Goal: Task Accomplishment & Management: Complete application form

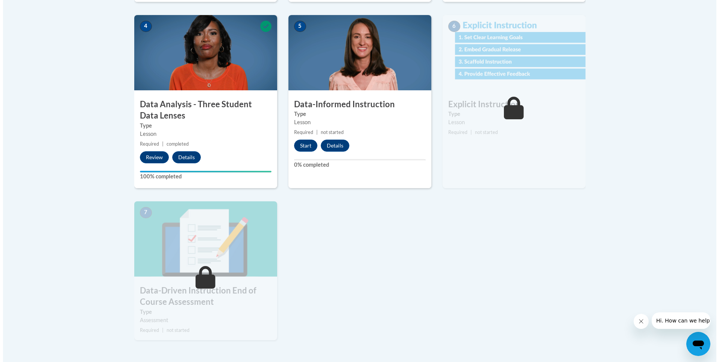
scroll to position [451, 0]
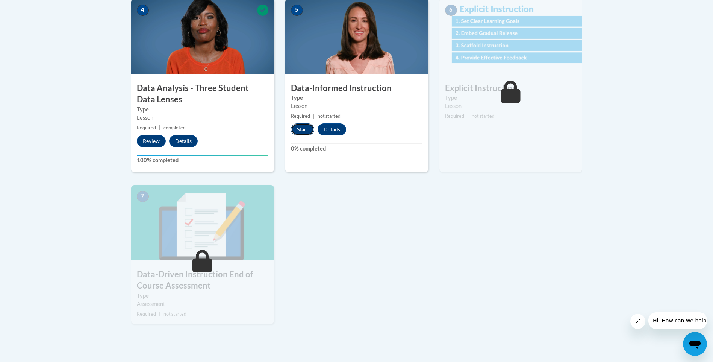
click at [304, 128] on button "Start" at bounding box center [302, 129] width 23 height 12
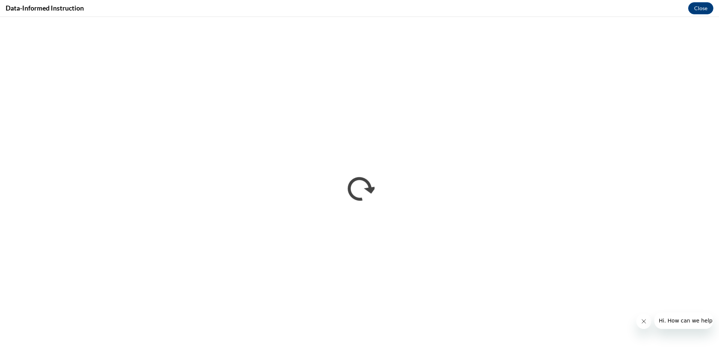
scroll to position [0, 0]
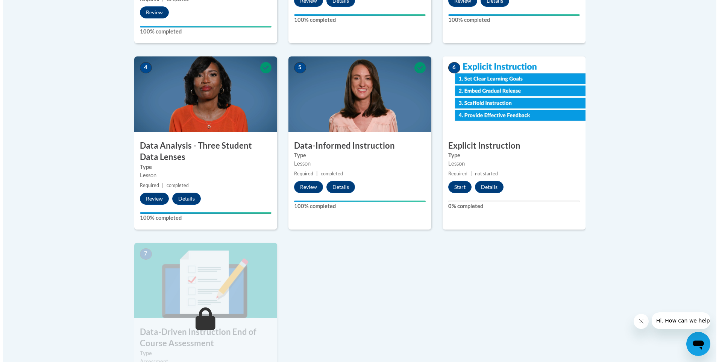
scroll to position [413, 0]
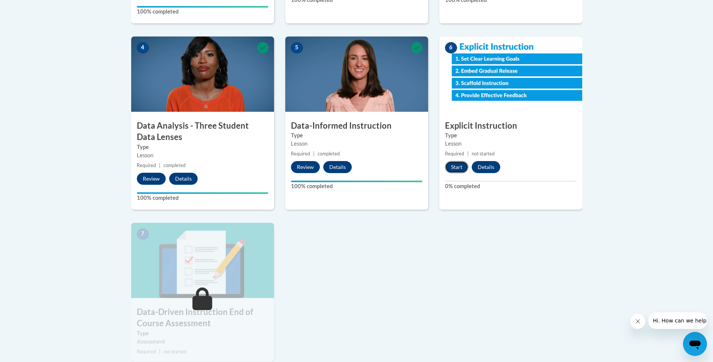
click at [452, 168] on button "Start" at bounding box center [456, 167] width 23 height 12
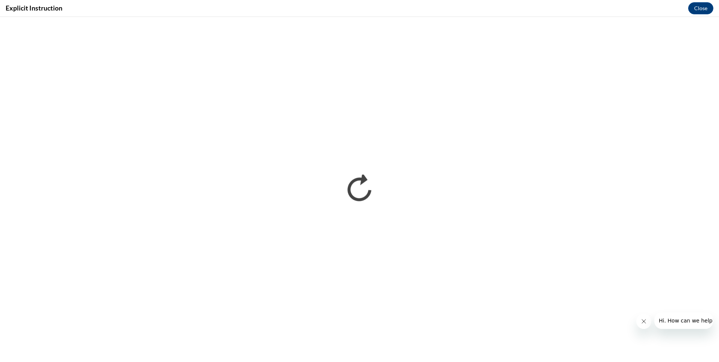
scroll to position [0, 0]
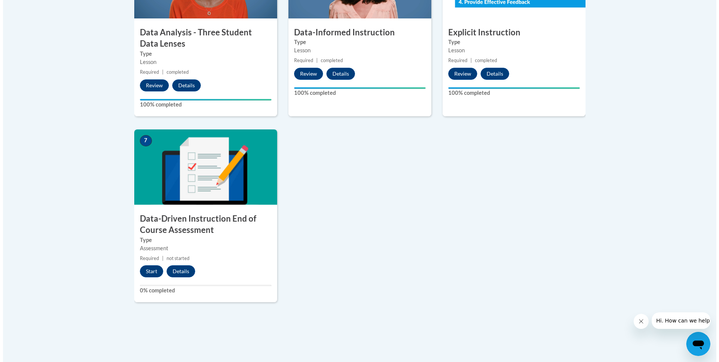
scroll to position [601, 0]
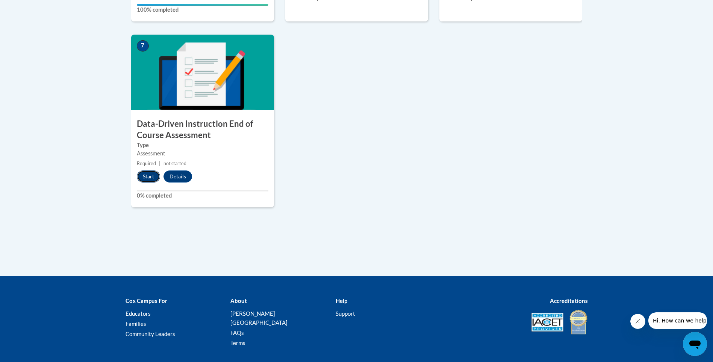
click at [144, 172] on button "Start" at bounding box center [148, 176] width 23 height 12
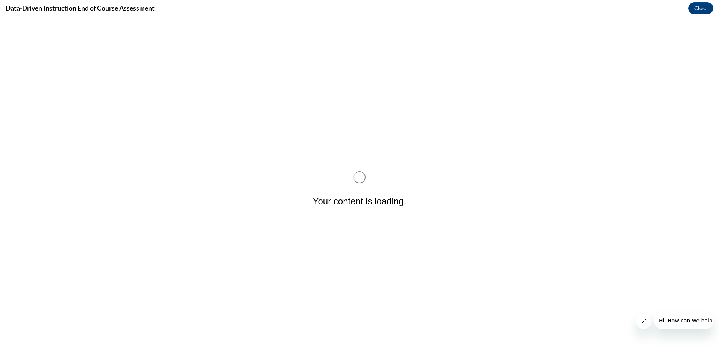
scroll to position [0, 0]
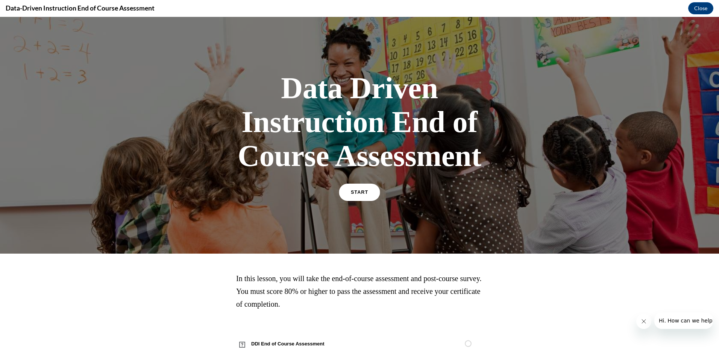
click at [358, 192] on span "START" at bounding box center [359, 192] width 17 height 6
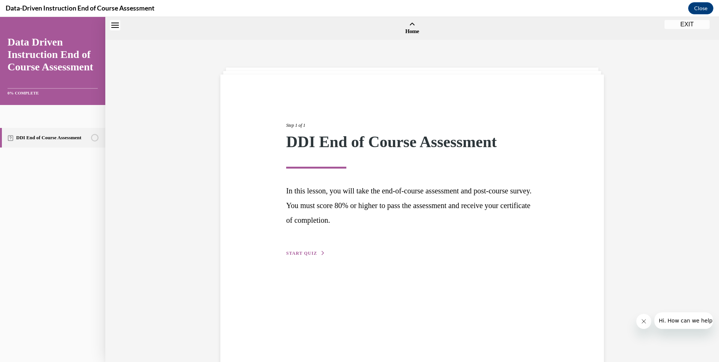
scroll to position [23, 0]
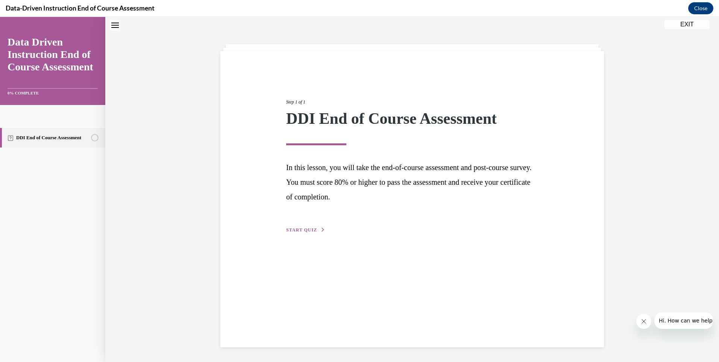
click at [296, 228] on span "START QUIZ" at bounding box center [301, 229] width 31 height 5
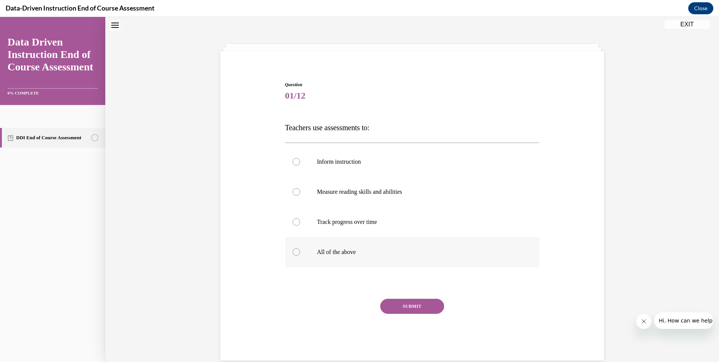
click at [292, 254] on div at bounding box center [296, 252] width 8 height 8
click at [292, 254] on input "All of the above" at bounding box center [296, 252] width 8 height 8
radio input "true"
click at [415, 309] on button "SUBMIT" at bounding box center [412, 305] width 64 height 15
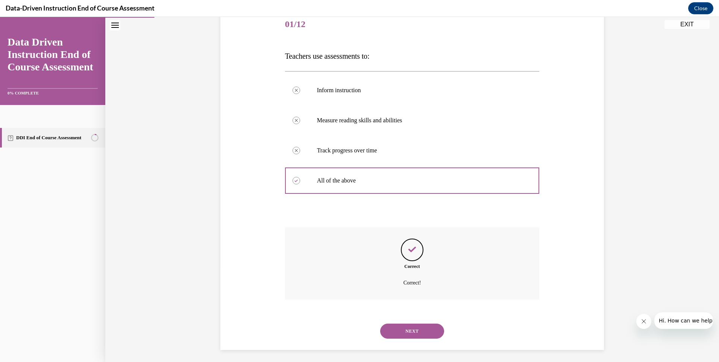
scroll to position [98, 0]
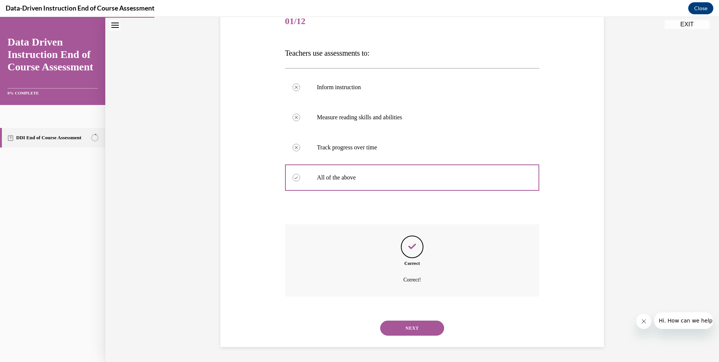
click at [405, 324] on button "NEXT" at bounding box center [412, 327] width 64 height 15
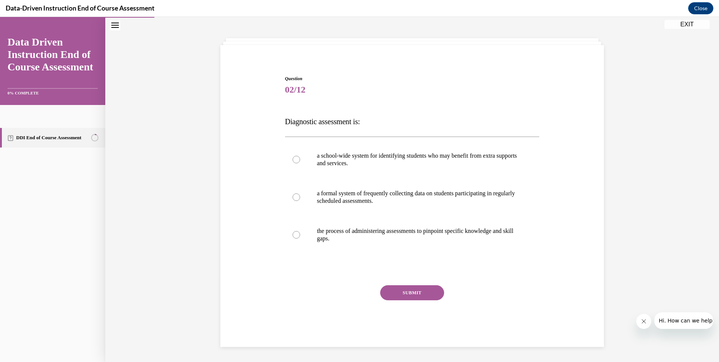
scroll to position [29, 0]
click at [293, 197] on div at bounding box center [296, 197] width 8 height 8
click at [293, 197] on input "a formal system of frequently collecting data on students participating in regu…" at bounding box center [296, 197] width 8 height 8
radio input "true"
click at [407, 289] on button "SUBMIT" at bounding box center [412, 292] width 64 height 15
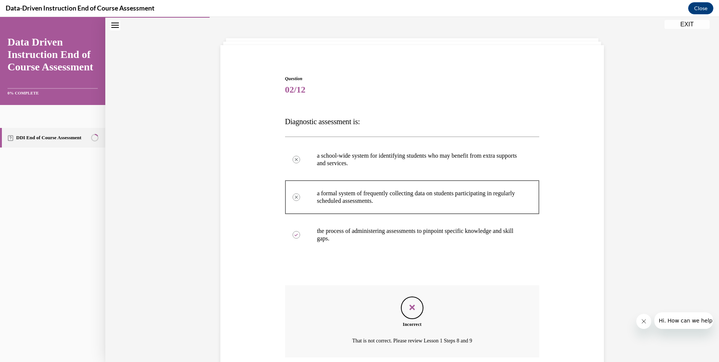
scroll to position [90, 0]
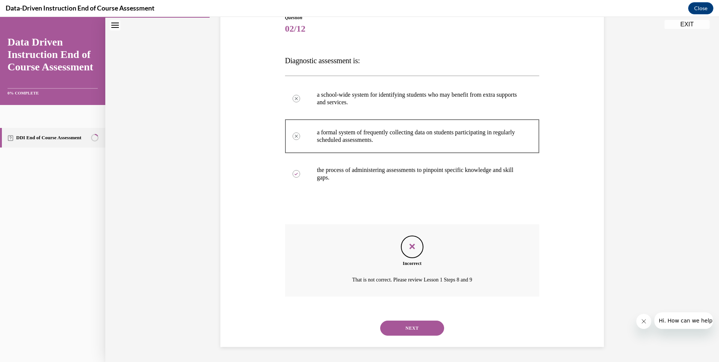
click at [413, 326] on button "NEXT" at bounding box center [412, 327] width 64 height 15
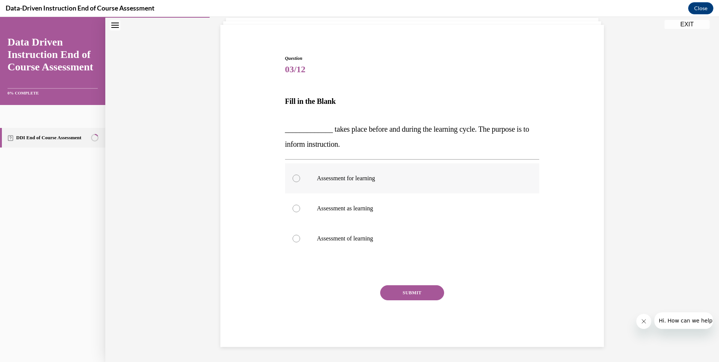
click at [294, 176] on div at bounding box center [296, 178] width 8 height 8
click at [294, 176] on input "Assessment for learning" at bounding box center [296, 178] width 8 height 8
radio input "true"
click at [404, 286] on button "SUBMIT" at bounding box center [412, 292] width 64 height 15
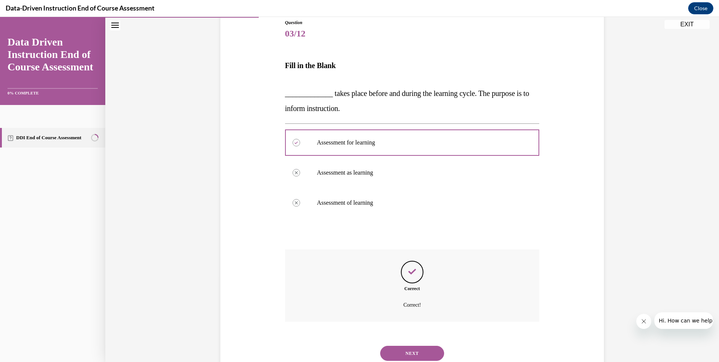
scroll to position [111, 0]
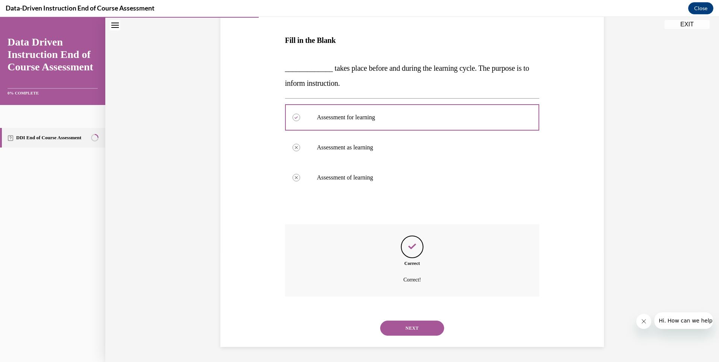
click at [413, 330] on button "NEXT" at bounding box center [412, 327] width 64 height 15
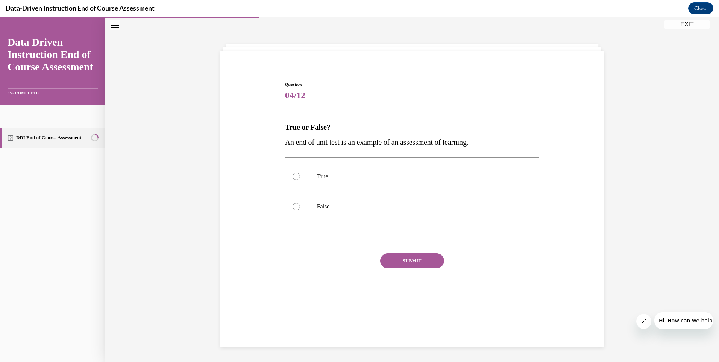
scroll to position [24, 0]
click at [289, 174] on label "True" at bounding box center [412, 176] width 254 height 30
click at [292, 174] on input "True" at bounding box center [296, 177] width 8 height 8
radio input "true"
click at [397, 255] on button "SUBMIT" at bounding box center [412, 260] width 64 height 15
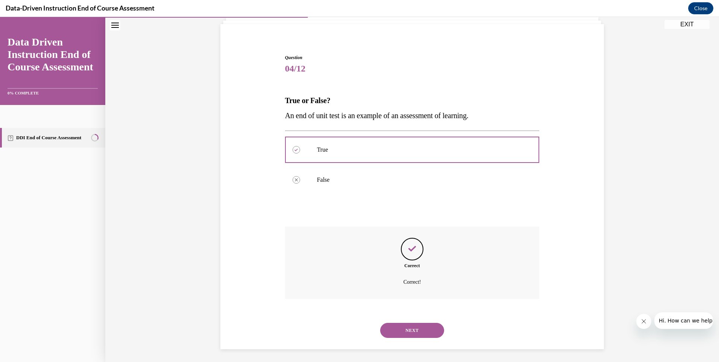
scroll to position [53, 0]
click at [412, 325] on button "NEXT" at bounding box center [412, 327] width 64 height 15
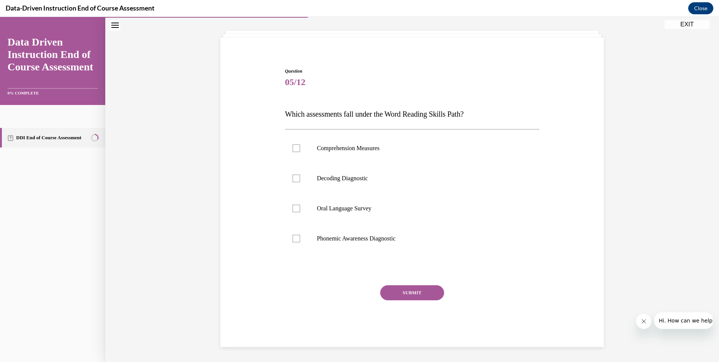
scroll to position [24, 0]
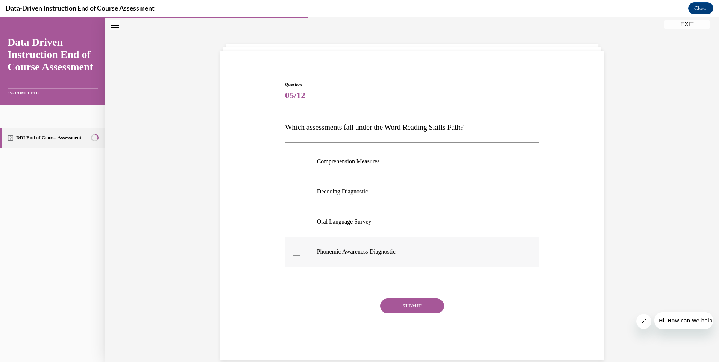
click at [292, 251] on div at bounding box center [296, 252] width 8 height 8
click at [292, 251] on input "Phonemic Awareness Diagnostic" at bounding box center [296, 252] width 8 height 8
checkbox input "true"
click at [410, 306] on button "SUBMIT" at bounding box center [412, 305] width 64 height 15
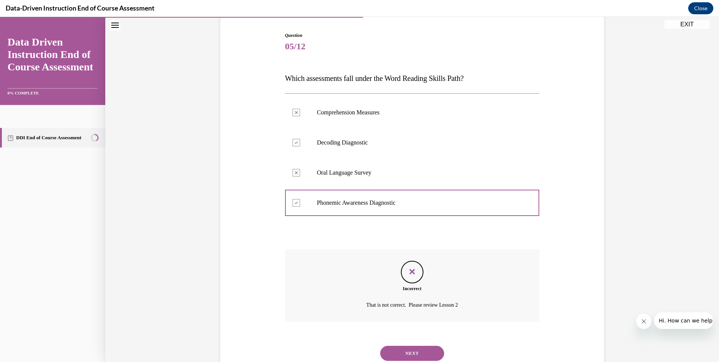
scroll to position [98, 0]
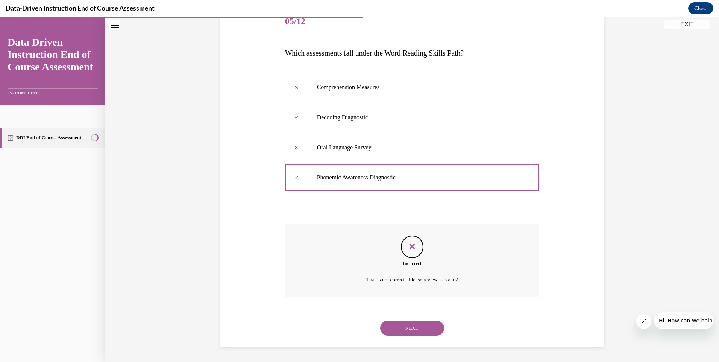
click at [410, 325] on button "NEXT" at bounding box center [412, 327] width 64 height 15
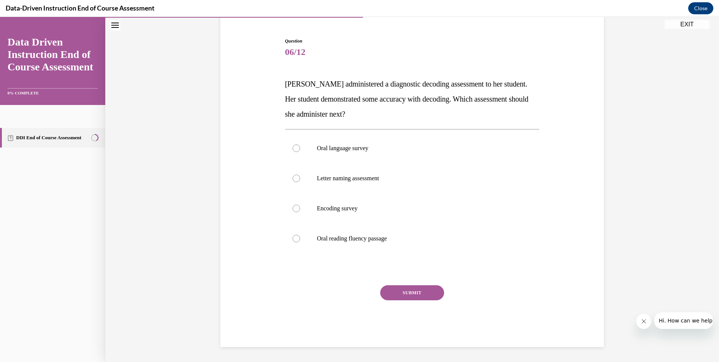
scroll to position [67, 0]
click at [295, 208] on div at bounding box center [296, 208] width 8 height 8
click at [295, 208] on input "Encoding survey" at bounding box center [296, 208] width 8 height 8
radio input "true"
click at [412, 290] on button "SUBMIT" at bounding box center [412, 292] width 64 height 15
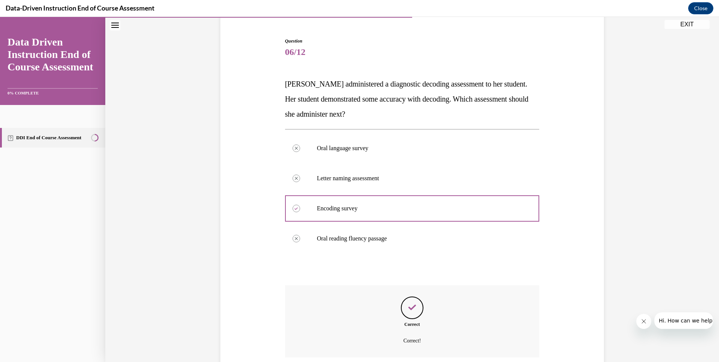
scroll to position [128, 0]
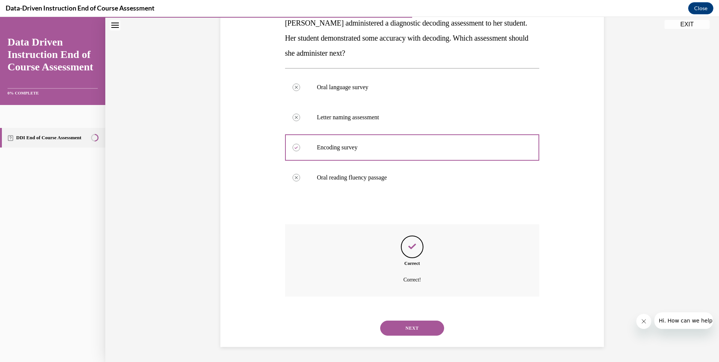
click at [407, 324] on button "NEXT" at bounding box center [412, 327] width 64 height 15
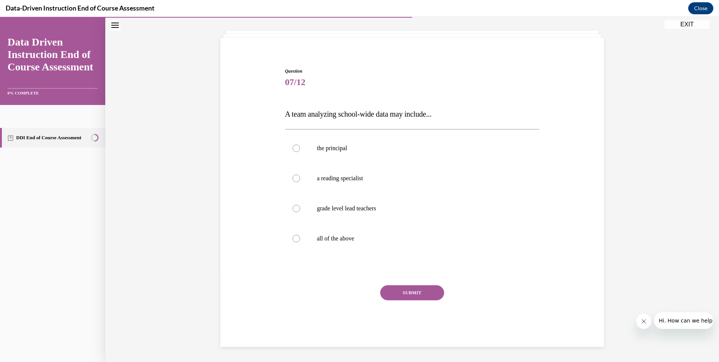
scroll to position [37, 0]
click at [294, 237] on div at bounding box center [296, 239] width 8 height 8
click at [294, 237] on input "all of the above" at bounding box center [296, 239] width 8 height 8
radio input "true"
click at [400, 289] on button "SUBMIT" at bounding box center [412, 292] width 64 height 15
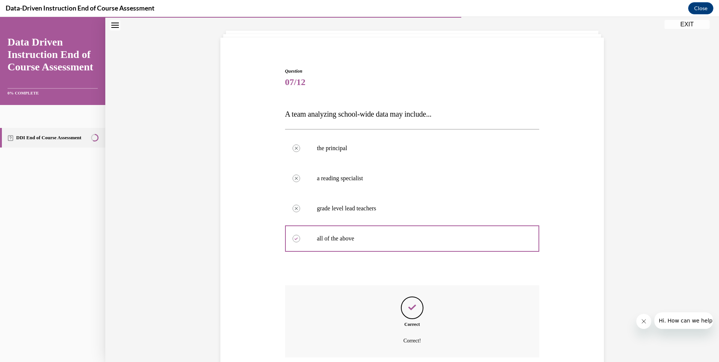
scroll to position [98, 0]
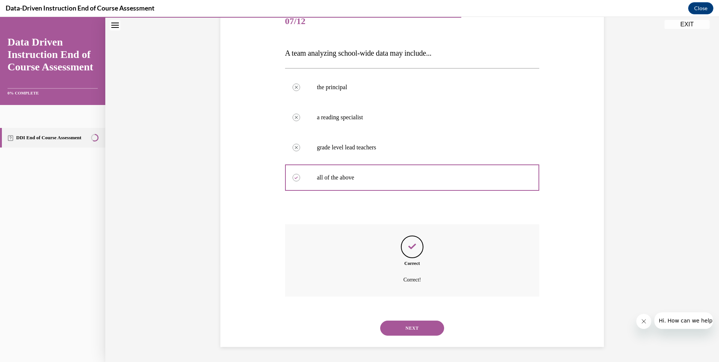
click at [400, 326] on button "NEXT" at bounding box center [412, 327] width 64 height 15
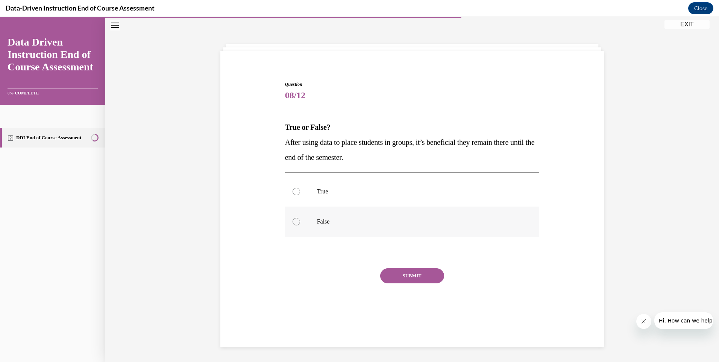
click at [292, 223] on div at bounding box center [296, 222] width 8 height 8
click at [292, 223] on input "False" at bounding box center [296, 222] width 8 height 8
radio input "true"
click at [400, 272] on button "SUBMIT" at bounding box center [412, 275] width 64 height 15
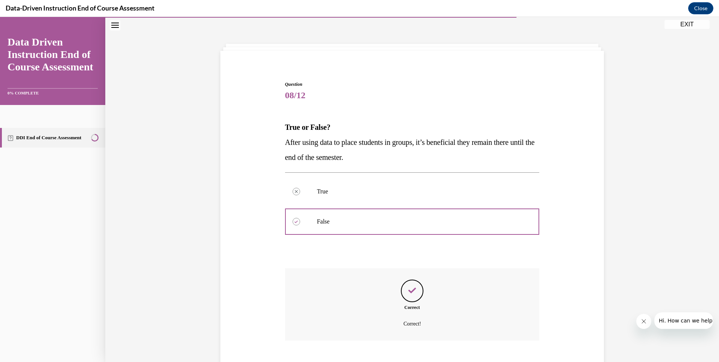
scroll to position [68, 0]
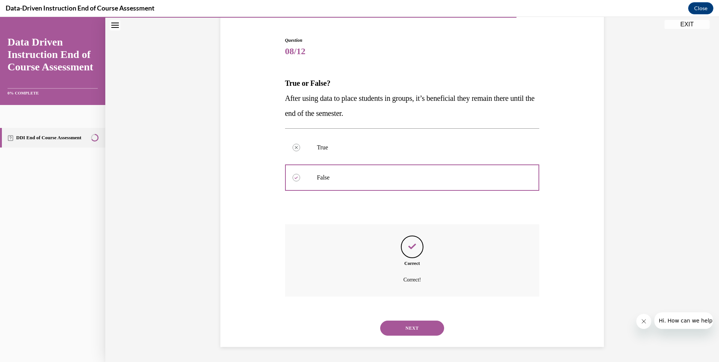
click at [403, 326] on button "NEXT" at bounding box center [412, 327] width 64 height 15
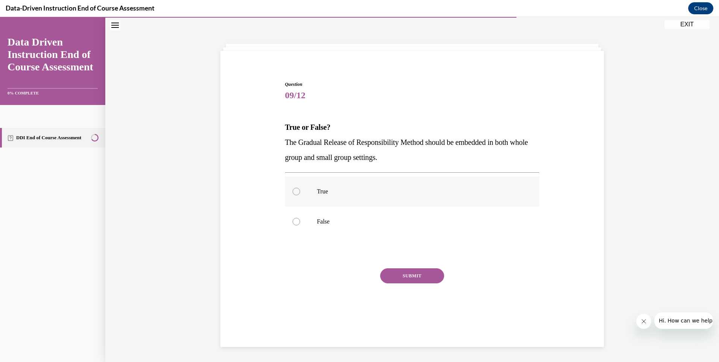
click at [293, 189] on div at bounding box center [296, 192] width 8 height 8
click at [293, 189] on input "True" at bounding box center [296, 192] width 8 height 8
radio input "true"
click at [416, 276] on button "SUBMIT" at bounding box center [412, 275] width 64 height 15
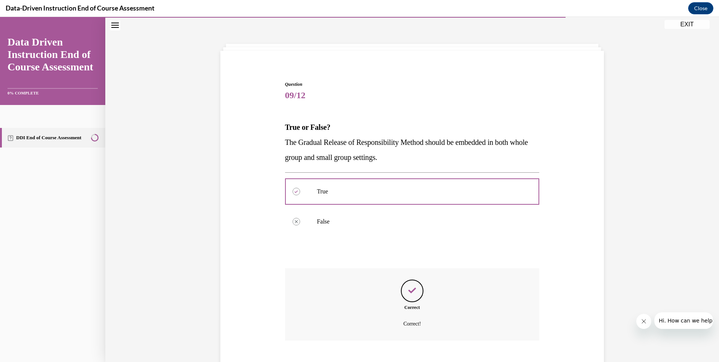
scroll to position [68, 0]
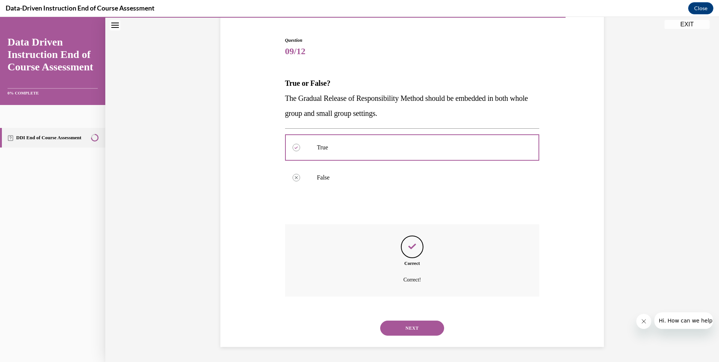
click at [402, 326] on button "NEXT" at bounding box center [412, 327] width 64 height 15
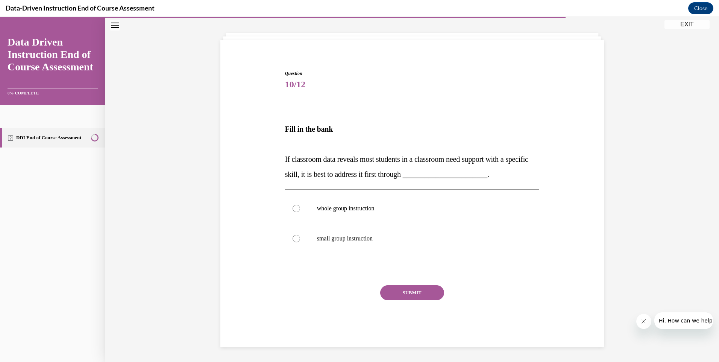
scroll to position [35, 0]
click at [293, 209] on div at bounding box center [296, 208] width 8 height 8
click at [293, 209] on input "whole group instruction" at bounding box center [296, 208] width 8 height 8
radio input "true"
click at [398, 288] on button "SUBMIT" at bounding box center [412, 292] width 64 height 15
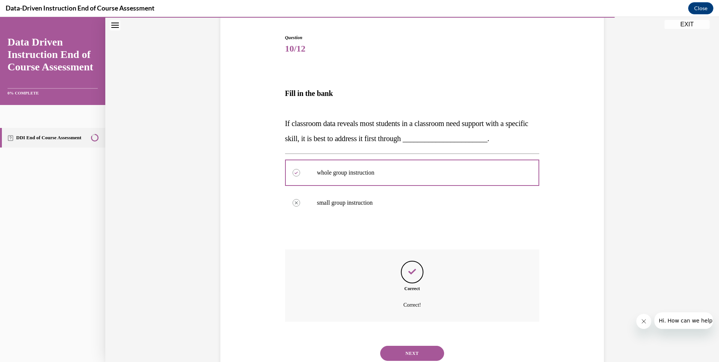
scroll to position [95, 0]
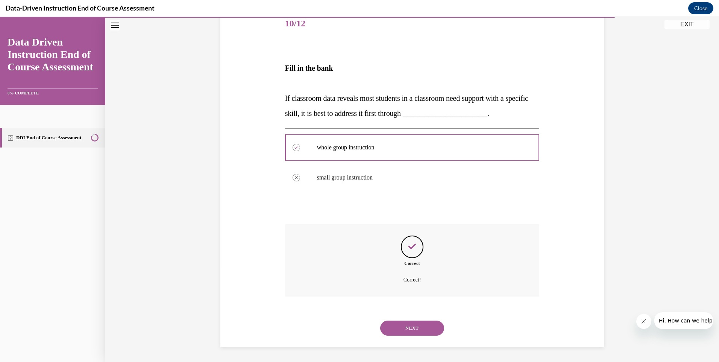
click at [413, 330] on button "NEXT" at bounding box center [412, 327] width 64 height 15
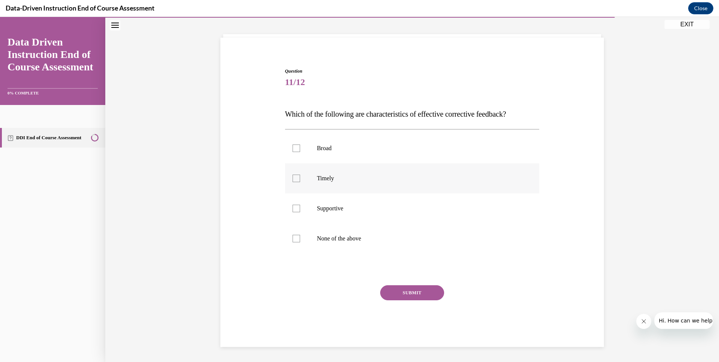
click at [292, 179] on div at bounding box center [296, 178] width 8 height 8
click at [292, 179] on input "Timely" at bounding box center [296, 178] width 8 height 8
checkbox input "true"
click at [292, 149] on div at bounding box center [296, 148] width 8 height 8
click at [292, 149] on input "Broad" at bounding box center [296, 148] width 8 height 8
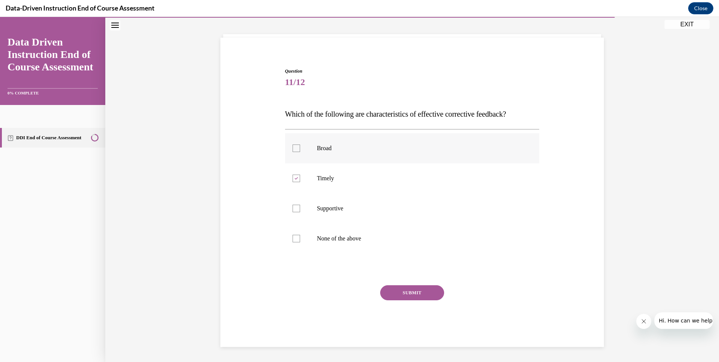
checkbox input "true"
click at [400, 290] on button "SUBMIT" at bounding box center [412, 292] width 64 height 15
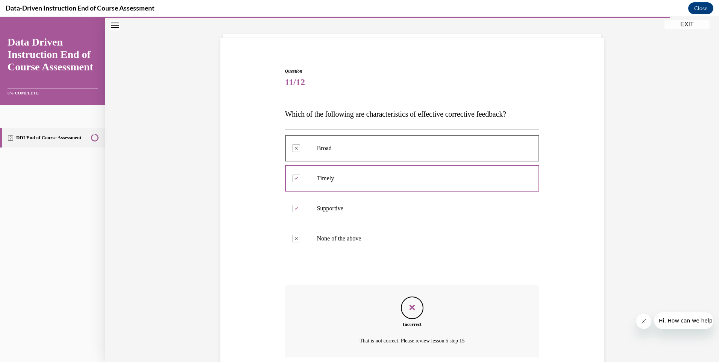
scroll to position [98, 0]
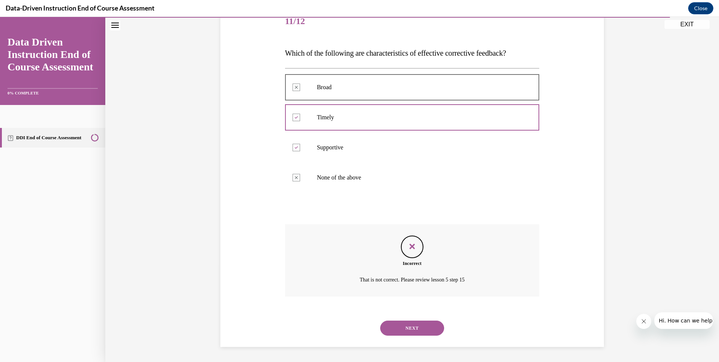
click at [418, 329] on button "NEXT" at bounding box center [412, 327] width 64 height 15
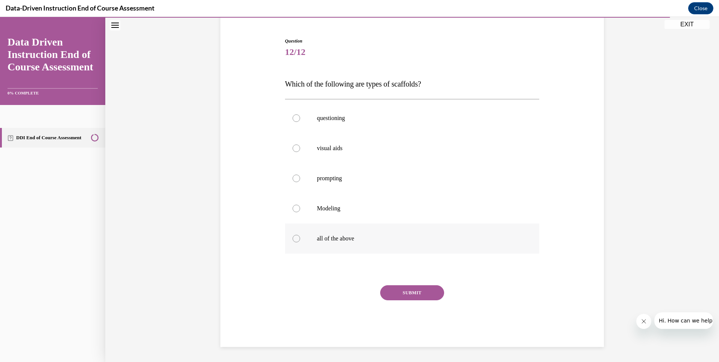
click at [292, 236] on div at bounding box center [296, 239] width 8 height 8
click at [292, 236] on input "all of the above" at bounding box center [296, 239] width 8 height 8
radio input "true"
click at [412, 295] on button "SUBMIT" at bounding box center [412, 292] width 64 height 15
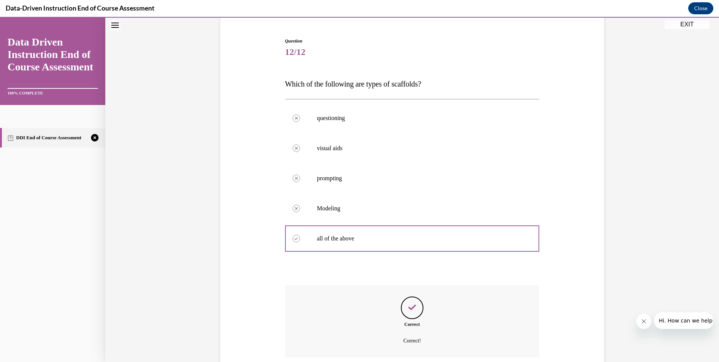
scroll to position [128, 0]
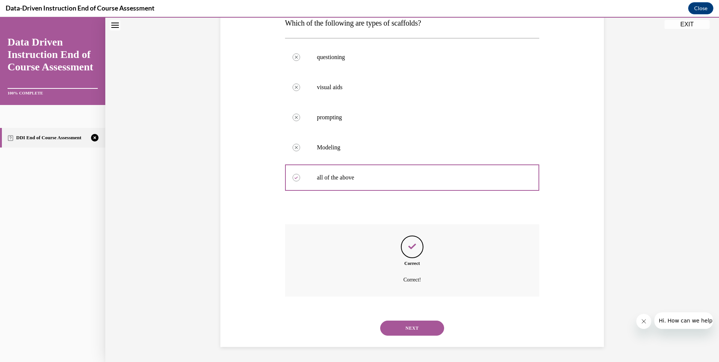
click at [409, 325] on button "NEXT" at bounding box center [412, 327] width 64 height 15
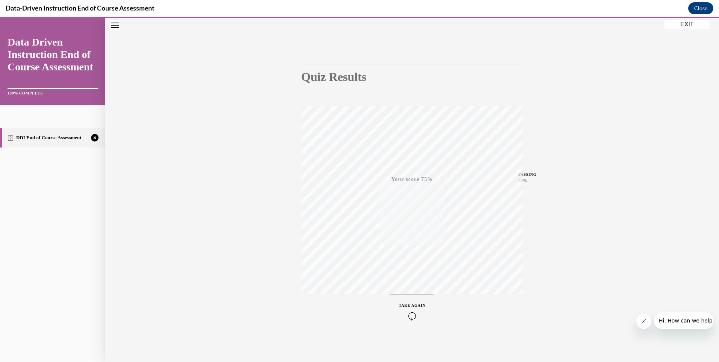
click at [409, 315] on icon "button" at bounding box center [412, 316] width 27 height 8
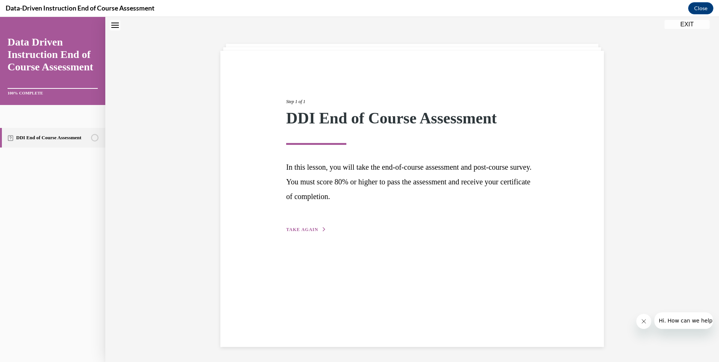
scroll to position [24, 0]
click at [304, 230] on span "TAKE AGAIN" at bounding box center [302, 229] width 32 height 5
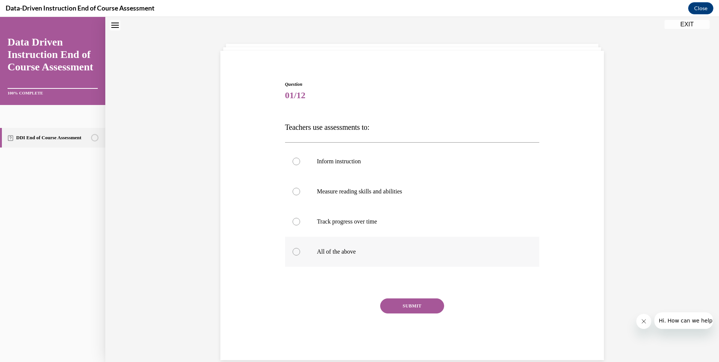
click at [292, 249] on div at bounding box center [296, 252] width 8 height 8
click at [292, 249] on input "All of the above" at bounding box center [296, 252] width 8 height 8
radio input "true"
click at [400, 304] on button "SUBMIT" at bounding box center [412, 305] width 64 height 15
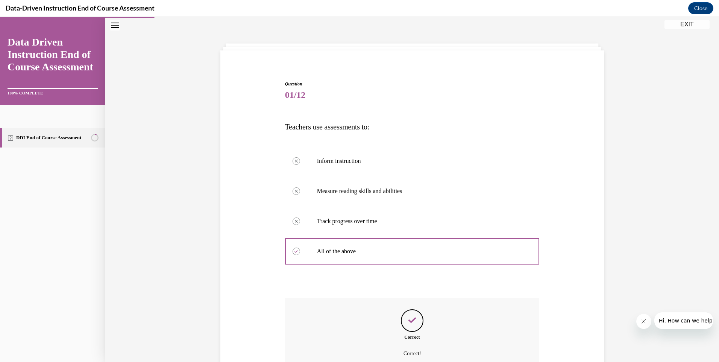
scroll to position [98, 0]
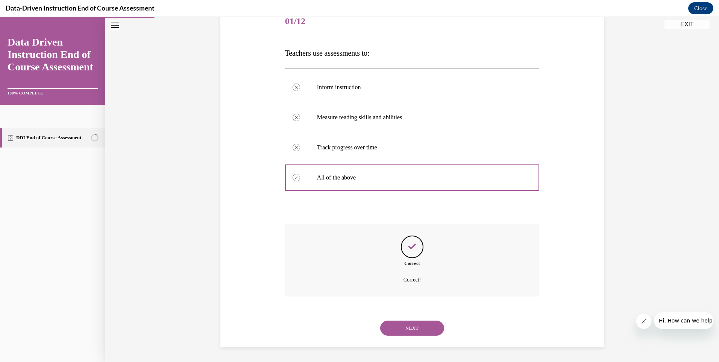
click at [405, 324] on button "NEXT" at bounding box center [412, 327] width 64 height 15
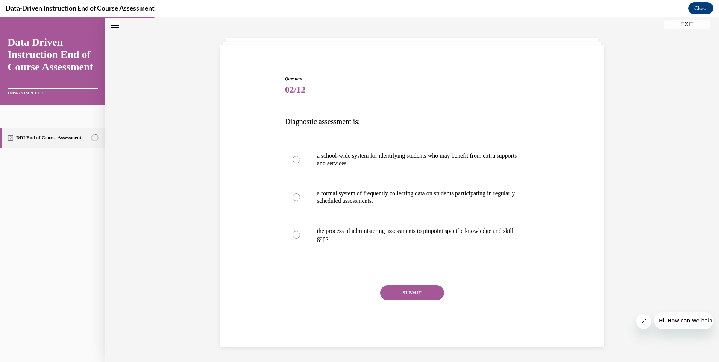
scroll to position [29, 0]
click at [294, 197] on div at bounding box center [296, 197] width 8 height 8
click at [294, 197] on input "a formal system of frequently collecting data on students participating in regu…" at bounding box center [296, 197] width 8 height 8
radio input "true"
click at [400, 292] on button "SUBMIT" at bounding box center [412, 292] width 64 height 15
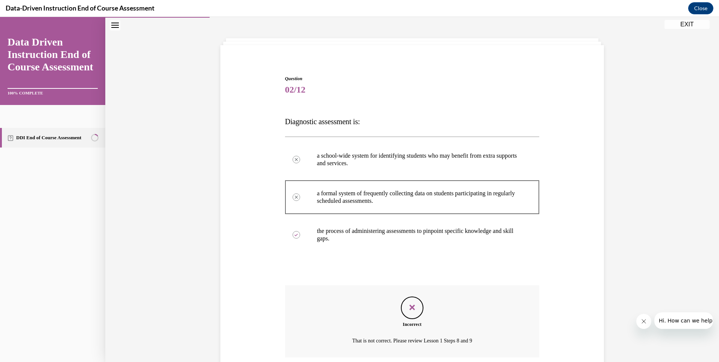
scroll to position [90, 0]
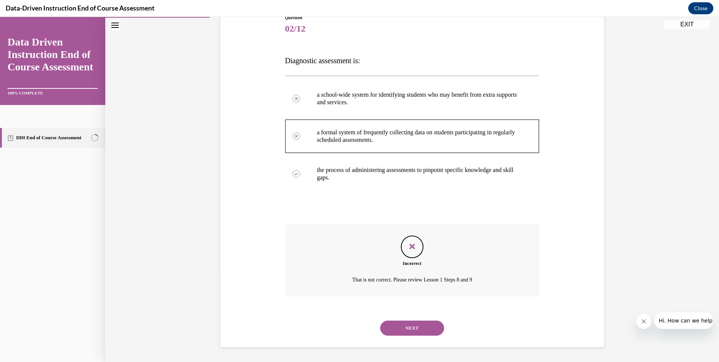
click at [409, 326] on button "NEXT" at bounding box center [412, 327] width 64 height 15
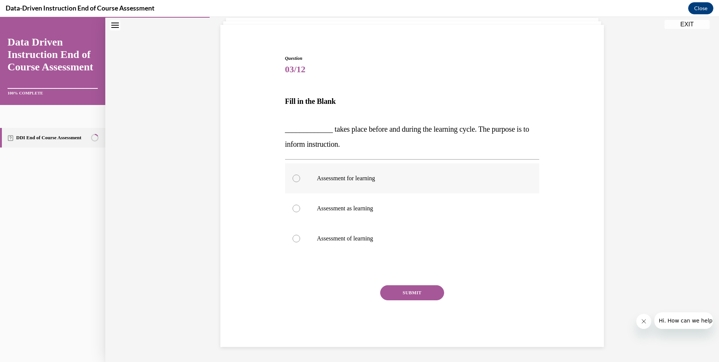
click at [295, 177] on div at bounding box center [296, 178] width 8 height 8
click at [295, 177] on input "Assessment for learning" at bounding box center [296, 178] width 8 height 8
radio input "true"
click at [416, 292] on button "SUBMIT" at bounding box center [412, 292] width 64 height 15
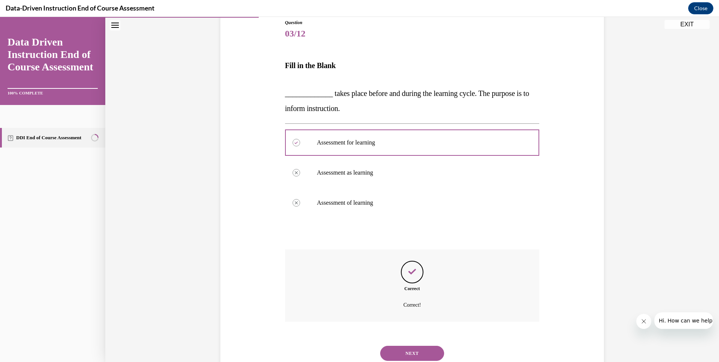
scroll to position [111, 0]
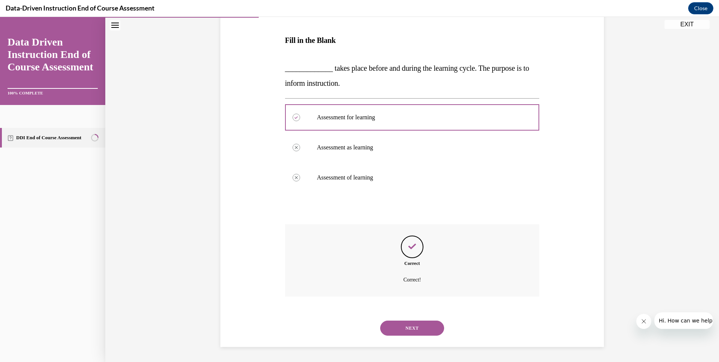
click at [413, 326] on button "NEXT" at bounding box center [412, 327] width 64 height 15
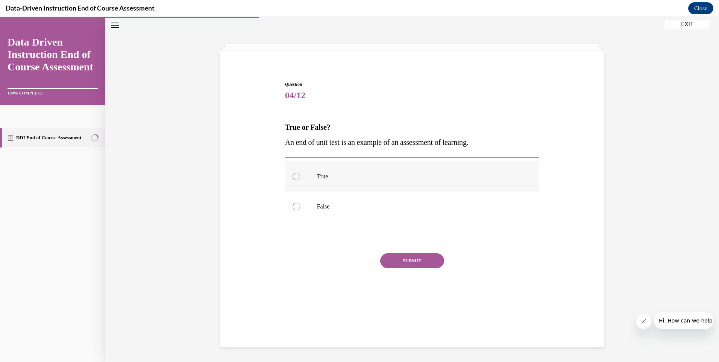
click at [296, 177] on div at bounding box center [296, 177] width 8 height 8
click at [296, 177] on input "True" at bounding box center [296, 177] width 8 height 8
radio input "true"
click at [400, 261] on button "SUBMIT" at bounding box center [412, 260] width 64 height 15
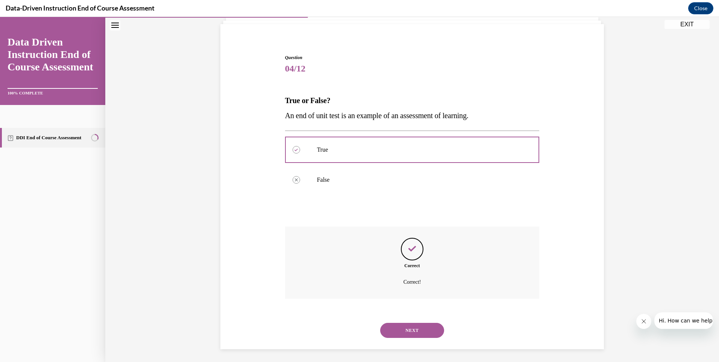
scroll to position [53, 0]
click at [413, 325] on button "NEXT" at bounding box center [412, 327] width 64 height 15
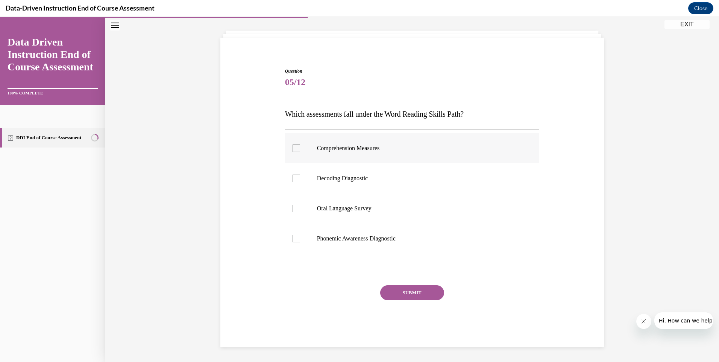
scroll to position [24, 0]
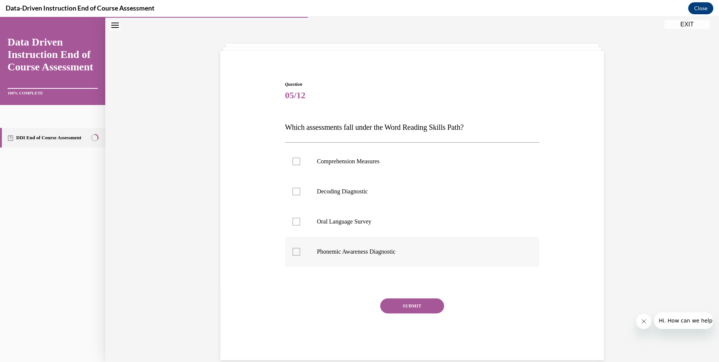
click at [292, 250] on div at bounding box center [296, 252] width 8 height 8
click at [292, 250] on input "Phonemic Awareness Diagnostic" at bounding box center [296, 252] width 8 height 8
checkbox input "true"
click at [410, 304] on button "SUBMIT" at bounding box center [412, 305] width 64 height 15
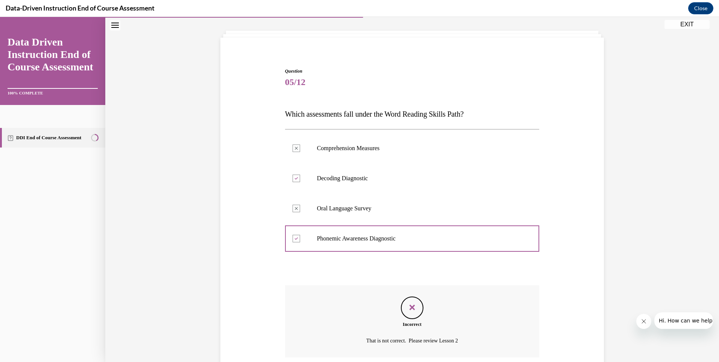
scroll to position [98, 0]
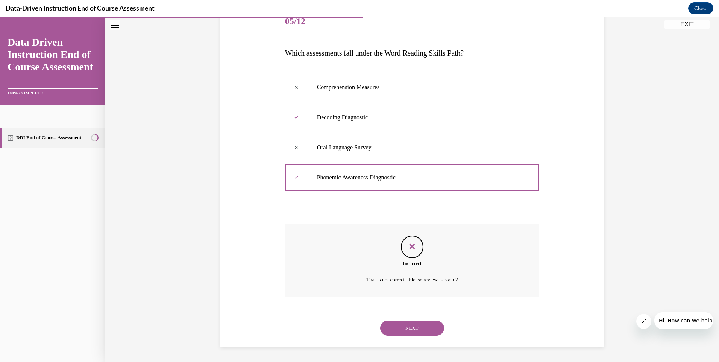
click at [403, 325] on button "NEXT" at bounding box center [412, 327] width 64 height 15
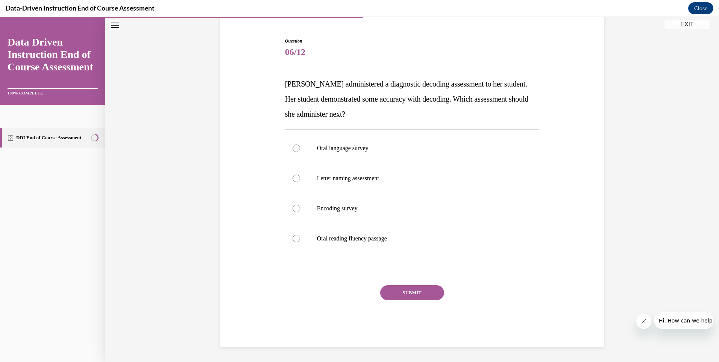
scroll to position [67, 0]
click at [295, 207] on div at bounding box center [296, 208] width 8 height 8
click at [295, 207] on input "Encoding survey" at bounding box center [296, 208] width 8 height 8
radio input "true"
click at [412, 295] on button "SUBMIT" at bounding box center [412, 292] width 64 height 15
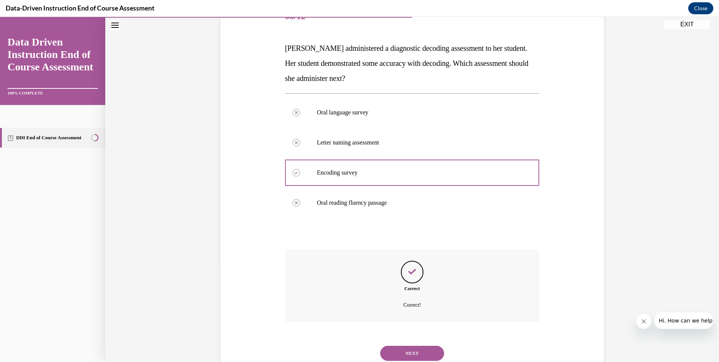
scroll to position [128, 0]
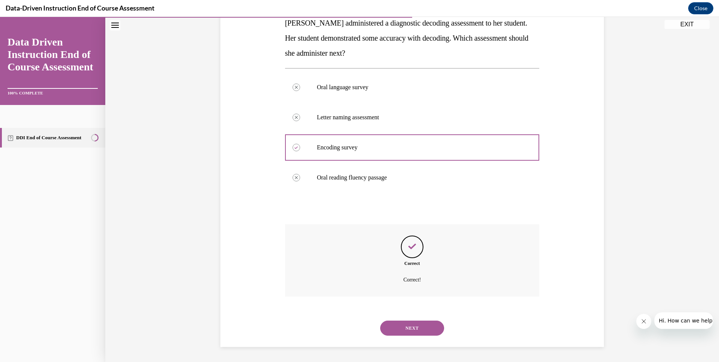
click at [404, 322] on button "NEXT" at bounding box center [412, 327] width 64 height 15
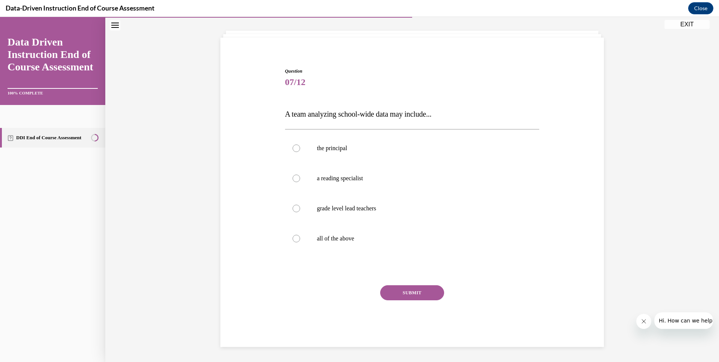
scroll to position [37, 0]
click at [292, 238] on div at bounding box center [296, 239] width 8 height 8
click at [292, 238] on input "all of the above" at bounding box center [296, 239] width 8 height 8
radio input "true"
click at [408, 293] on button "SUBMIT" at bounding box center [412, 292] width 64 height 15
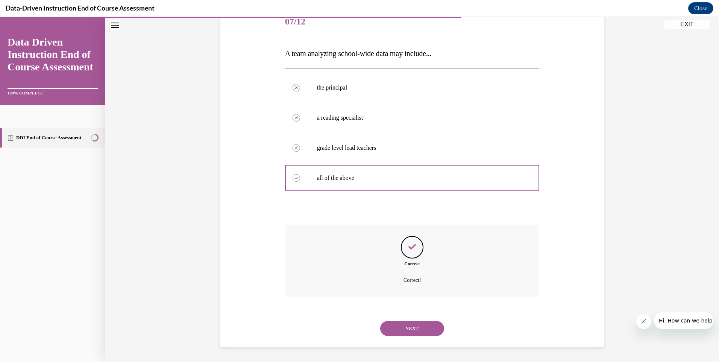
scroll to position [98, 0]
click at [409, 329] on button "NEXT" at bounding box center [412, 327] width 64 height 15
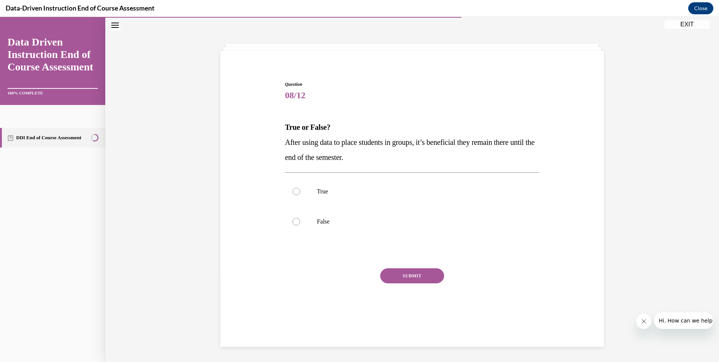
scroll to position [24, 0]
click at [293, 224] on div at bounding box center [296, 222] width 8 height 8
click at [293, 224] on input "False" at bounding box center [296, 222] width 8 height 8
radio input "true"
click at [405, 277] on button "SUBMIT" at bounding box center [412, 275] width 64 height 15
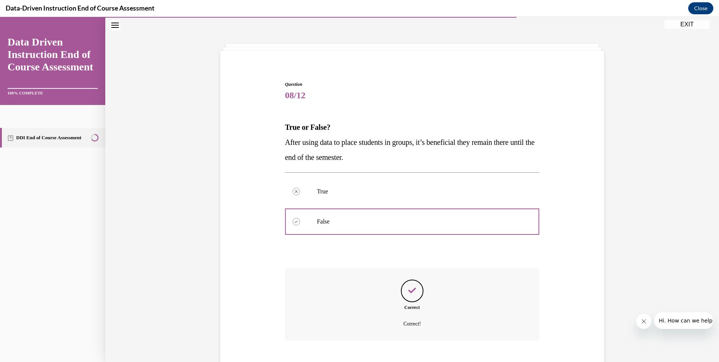
scroll to position [68, 0]
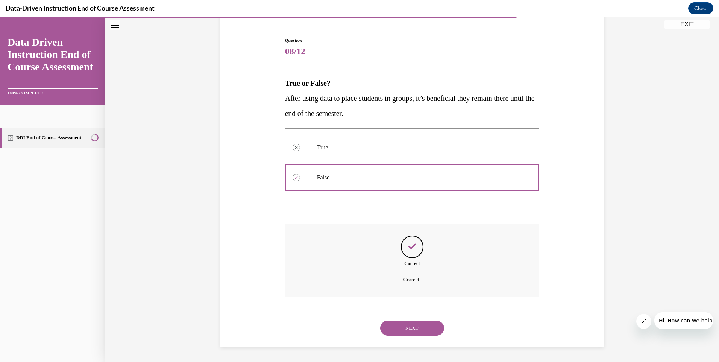
click at [408, 324] on button "NEXT" at bounding box center [412, 327] width 64 height 15
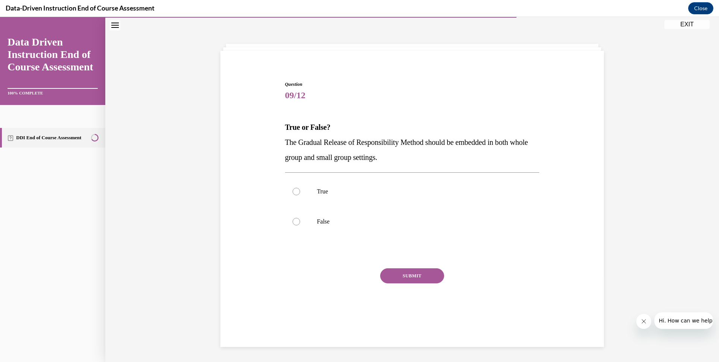
scroll to position [24, 0]
click at [295, 189] on div at bounding box center [296, 192] width 8 height 8
click at [295, 189] on input "True" at bounding box center [296, 192] width 8 height 8
radio input "true"
click at [398, 275] on button "SUBMIT" at bounding box center [412, 275] width 64 height 15
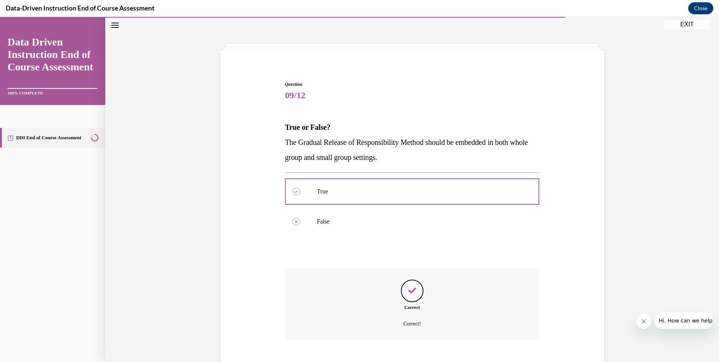
scroll to position [68, 0]
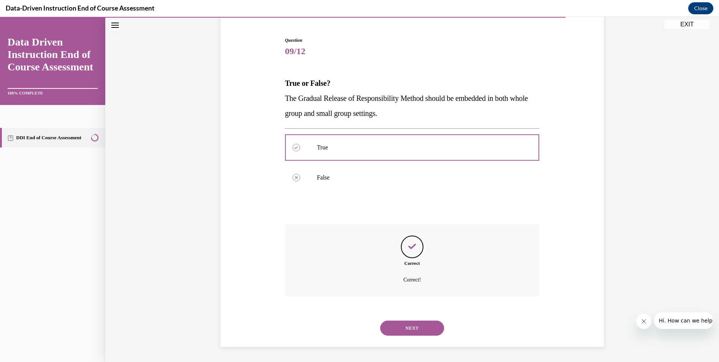
click at [404, 324] on button "NEXT" at bounding box center [412, 327] width 64 height 15
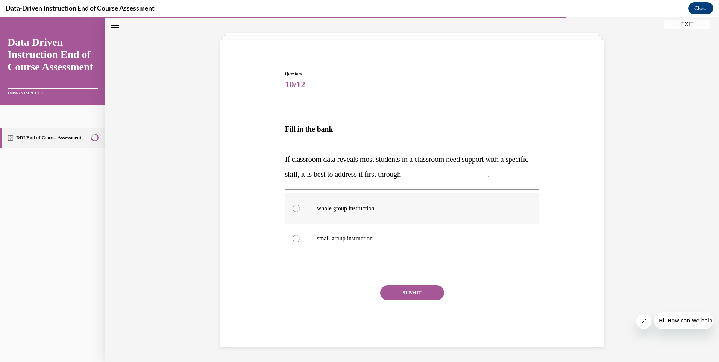
click at [295, 207] on div at bounding box center [296, 208] width 8 height 8
click at [295, 207] on input "whole group instruction" at bounding box center [296, 208] width 8 height 8
radio input "true"
click at [412, 292] on button "SUBMIT" at bounding box center [412, 292] width 64 height 15
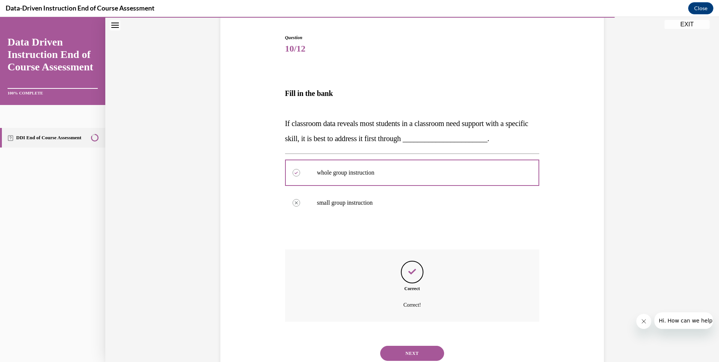
scroll to position [95, 0]
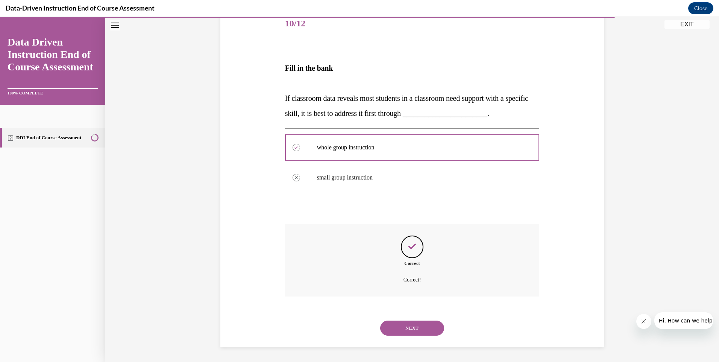
click at [415, 325] on button "NEXT" at bounding box center [412, 327] width 64 height 15
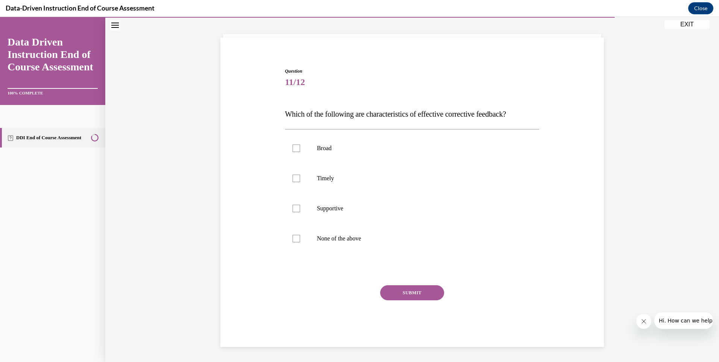
scroll to position [37, 0]
click at [292, 177] on div at bounding box center [296, 178] width 8 height 8
click at [292, 177] on input "Timely" at bounding box center [296, 178] width 8 height 8
checkbox input "true"
click at [296, 208] on div at bounding box center [296, 208] width 8 height 8
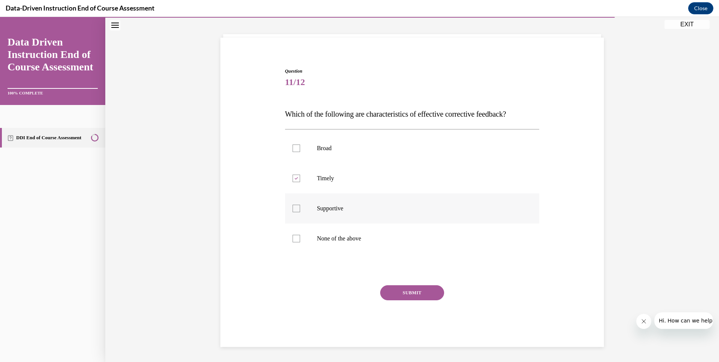
click at [296, 208] on input "Supportive" at bounding box center [296, 208] width 8 height 8
checkbox input "true"
click at [292, 147] on div at bounding box center [296, 148] width 8 height 8
click at [292, 147] on input "Broad" at bounding box center [296, 148] width 8 height 8
checkbox input "true"
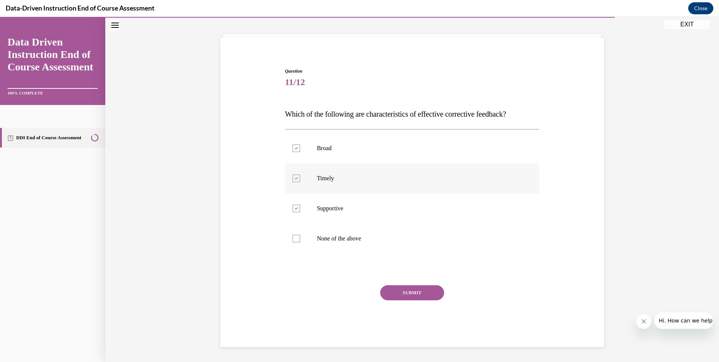
click at [294, 178] on icon at bounding box center [295, 178] width 3 height 3
click at [294, 178] on input "Timely" at bounding box center [296, 178] width 8 height 8
checkbox input "false"
click at [401, 292] on button "SUBMIT" at bounding box center [412, 292] width 64 height 15
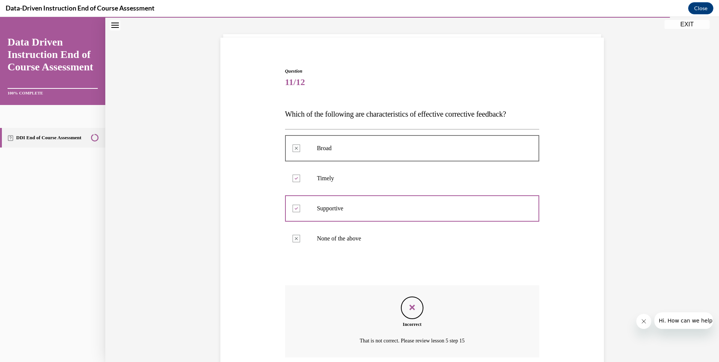
scroll to position [98, 0]
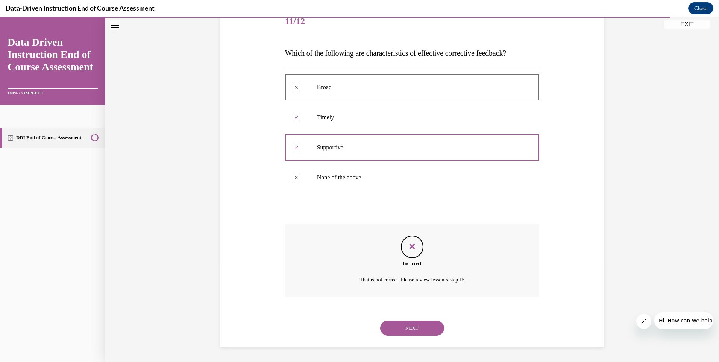
click at [406, 323] on button "NEXT" at bounding box center [412, 327] width 64 height 15
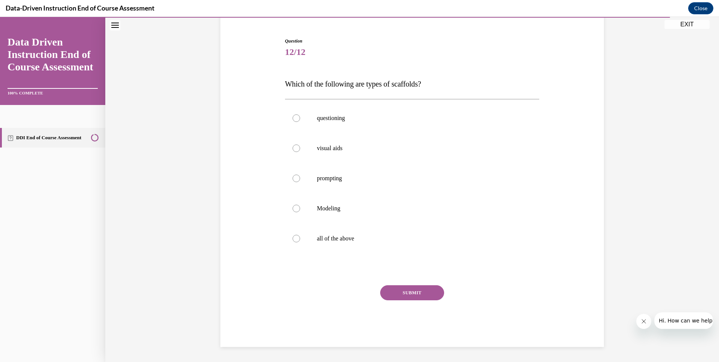
scroll to position [67, 0]
click at [292, 238] on div at bounding box center [296, 239] width 8 height 8
click at [292, 238] on input "all of the above" at bounding box center [296, 239] width 8 height 8
radio input "true"
click at [404, 293] on button "SUBMIT" at bounding box center [412, 292] width 64 height 15
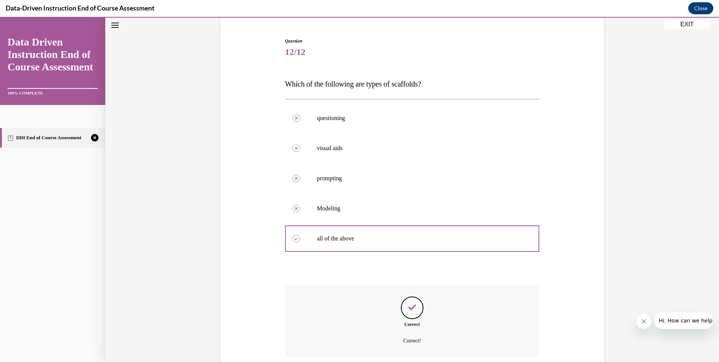
scroll to position [128, 0]
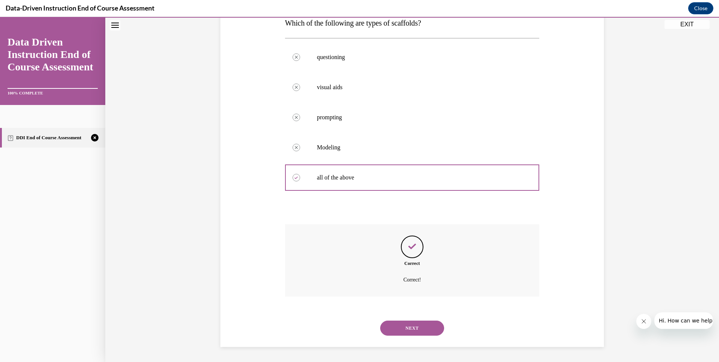
click at [414, 328] on button "NEXT" at bounding box center [412, 327] width 64 height 15
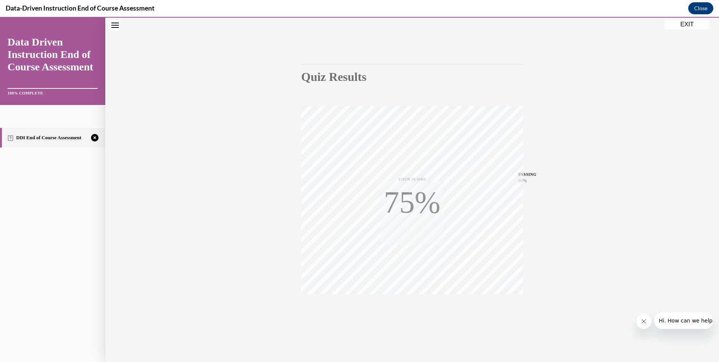
scroll to position [41, 0]
click at [410, 312] on icon "button" at bounding box center [412, 316] width 27 height 8
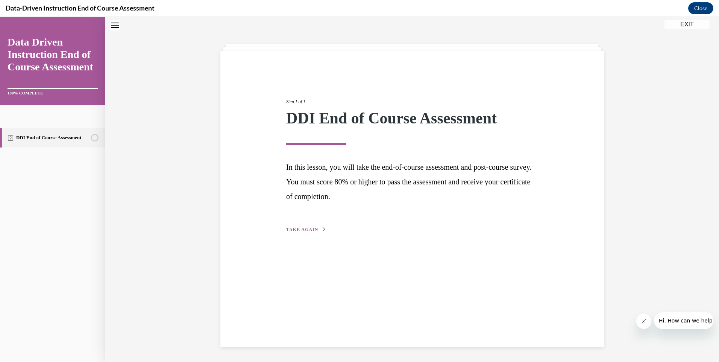
scroll to position [24, 0]
click at [310, 231] on span "TAKE AGAIN" at bounding box center [302, 229] width 32 height 5
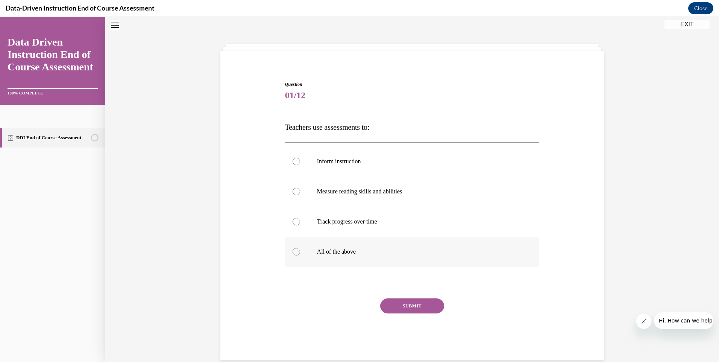
click at [295, 251] on div at bounding box center [296, 252] width 8 height 8
click at [295, 251] on input "All of the above" at bounding box center [296, 252] width 8 height 8
radio input "true"
click at [400, 304] on button "SUBMIT" at bounding box center [412, 305] width 64 height 15
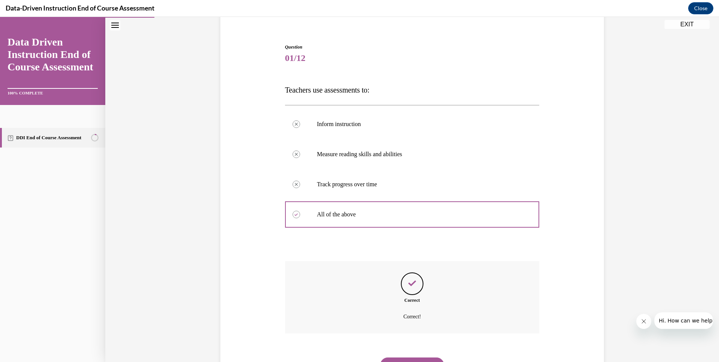
scroll to position [98, 0]
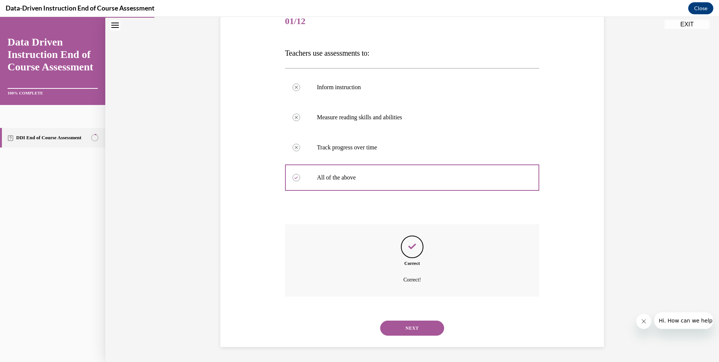
click at [412, 327] on button "NEXT" at bounding box center [412, 327] width 64 height 15
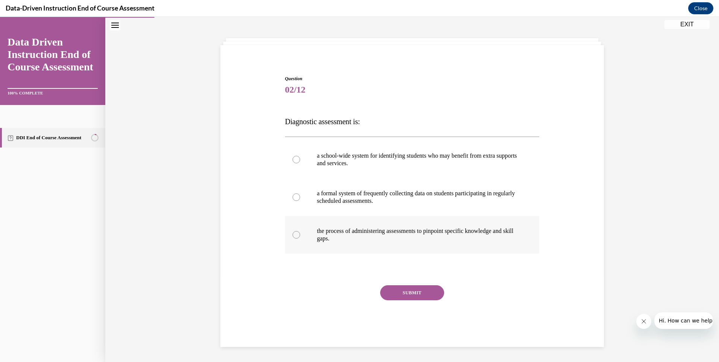
click at [293, 233] on div at bounding box center [296, 235] width 8 height 8
click at [293, 233] on input "the process of administering assessments to pinpoint specific knowledge and ski…" at bounding box center [296, 235] width 8 height 8
radio input "true"
click at [294, 158] on div at bounding box center [296, 160] width 8 height 8
click at [294, 158] on input "a school-wide system for identifying students who may benefit from extra suppor…" at bounding box center [296, 160] width 8 height 8
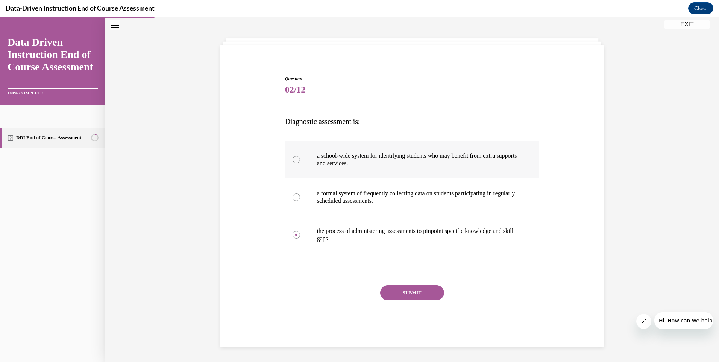
radio input "true"
click at [408, 294] on button "SUBMIT" at bounding box center [412, 292] width 64 height 15
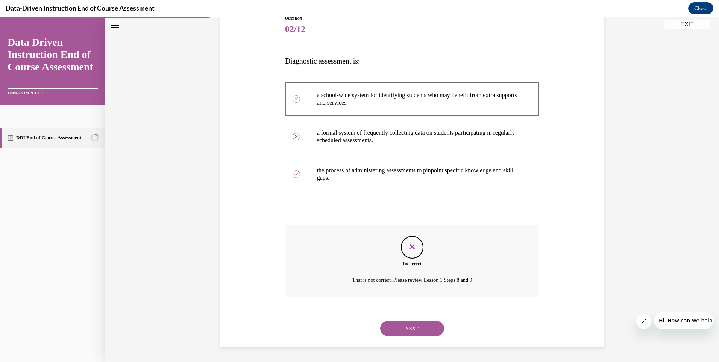
scroll to position [90, 0]
click at [406, 324] on button "NEXT" at bounding box center [412, 327] width 64 height 15
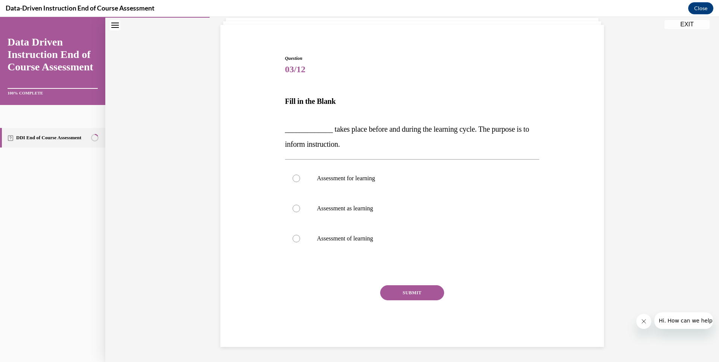
scroll to position [50, 0]
click at [294, 176] on div at bounding box center [296, 178] width 8 height 8
click at [294, 176] on input "Assessment for learning" at bounding box center [296, 178] width 8 height 8
radio input "true"
click at [404, 291] on button "SUBMIT" at bounding box center [412, 292] width 64 height 15
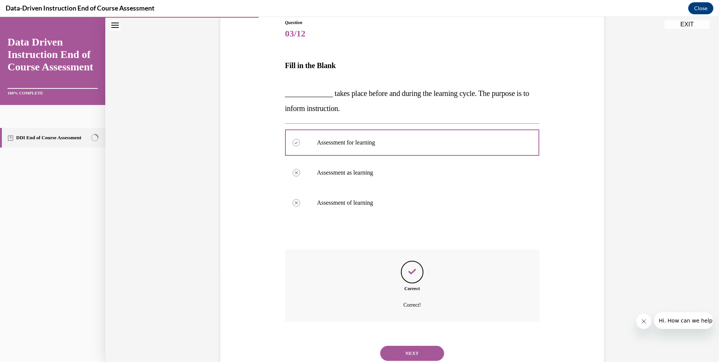
scroll to position [111, 0]
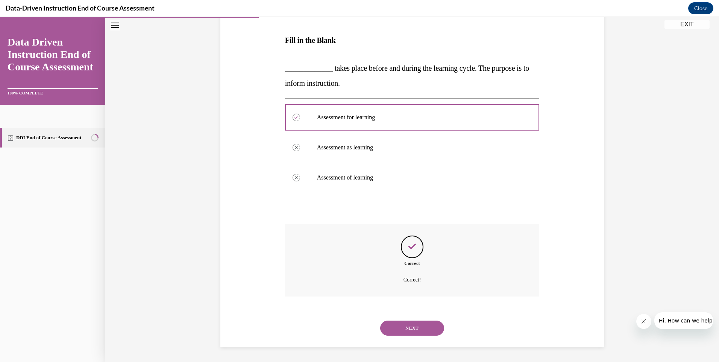
click at [409, 332] on button "NEXT" at bounding box center [412, 327] width 64 height 15
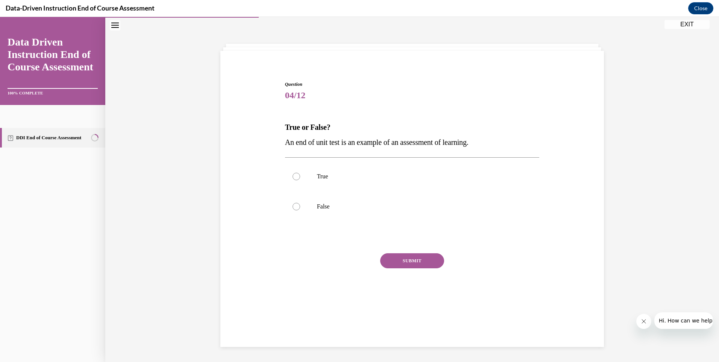
scroll to position [24, 0]
click at [292, 175] on div at bounding box center [296, 177] width 8 height 8
click at [292, 175] on input "True" at bounding box center [296, 177] width 8 height 8
radio input "true"
click at [400, 260] on button "SUBMIT" at bounding box center [412, 260] width 64 height 15
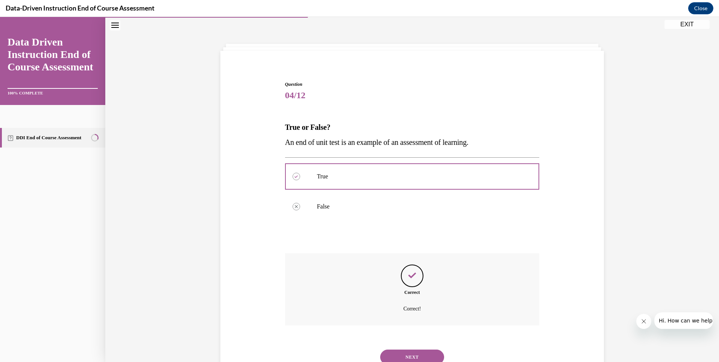
scroll to position [53, 0]
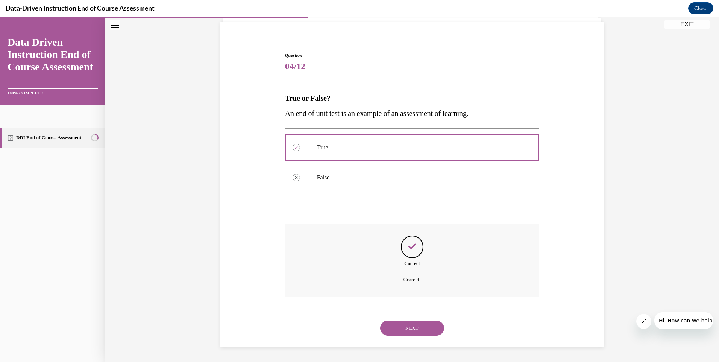
click at [404, 326] on button "NEXT" at bounding box center [412, 327] width 64 height 15
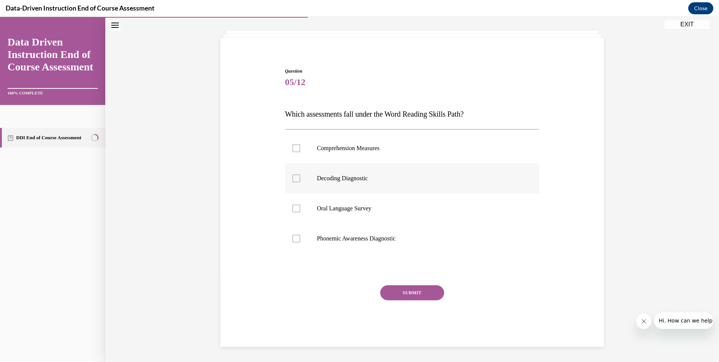
scroll to position [24, 0]
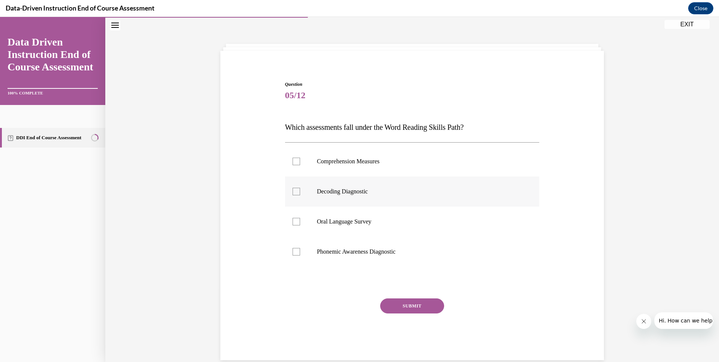
click at [295, 192] on div at bounding box center [296, 192] width 8 height 8
click at [295, 192] on input "Decoding Diagnostic" at bounding box center [296, 192] width 8 height 8
checkbox input "true"
click at [398, 301] on button "SUBMIT" at bounding box center [412, 305] width 64 height 15
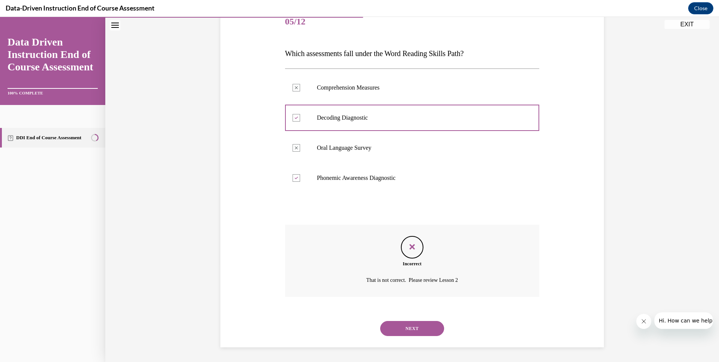
scroll to position [98, 0]
click at [405, 325] on button "NEXT" at bounding box center [412, 327] width 64 height 15
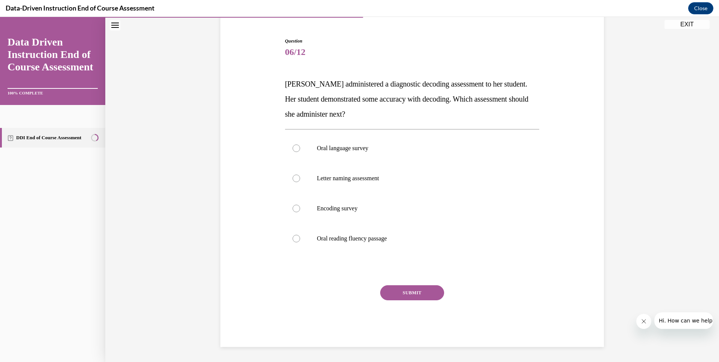
scroll to position [67, 0]
click at [294, 207] on div at bounding box center [296, 208] width 8 height 8
click at [294, 207] on input "Encoding survey" at bounding box center [296, 208] width 8 height 8
radio input "true"
click at [395, 290] on button "SUBMIT" at bounding box center [412, 292] width 64 height 15
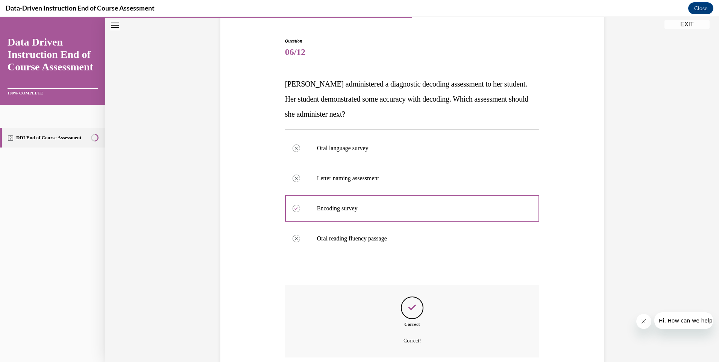
scroll to position [128, 0]
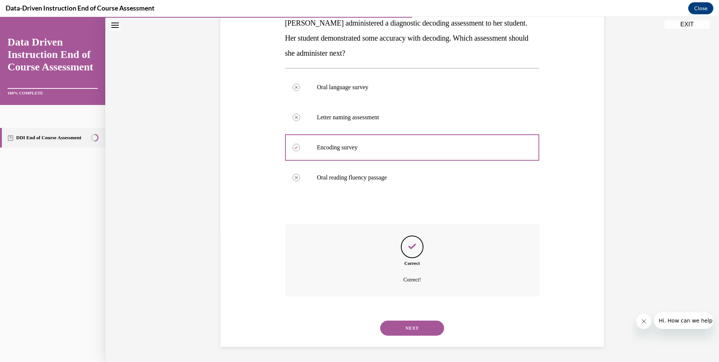
click at [408, 326] on button "NEXT" at bounding box center [412, 327] width 64 height 15
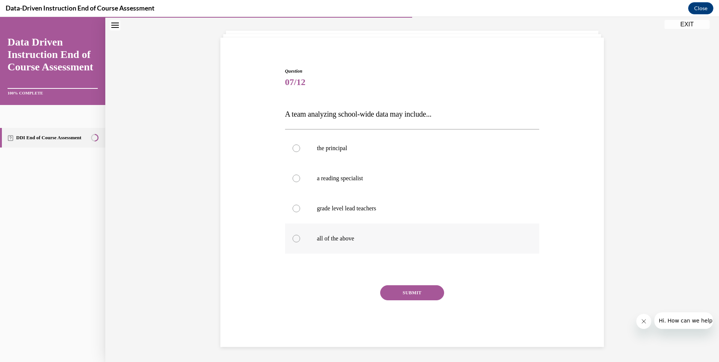
click at [291, 235] on label "all of the above" at bounding box center [412, 238] width 254 height 30
click at [292, 235] on input "all of the above" at bounding box center [296, 239] width 8 height 8
radio input "true"
click at [398, 291] on button "SUBMIT" at bounding box center [412, 292] width 64 height 15
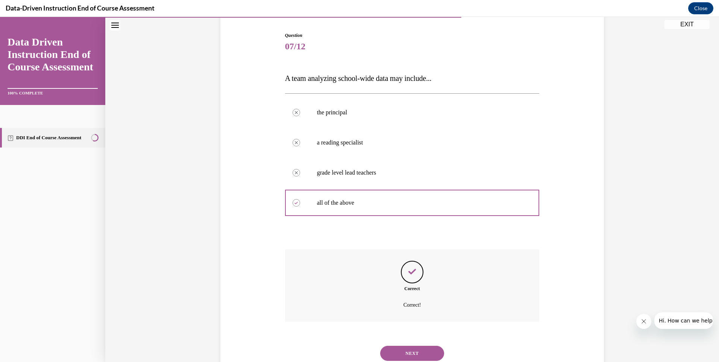
scroll to position [98, 0]
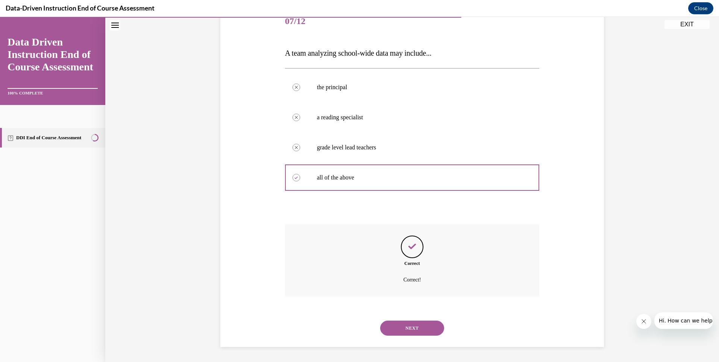
click at [410, 324] on button "NEXT" at bounding box center [412, 327] width 64 height 15
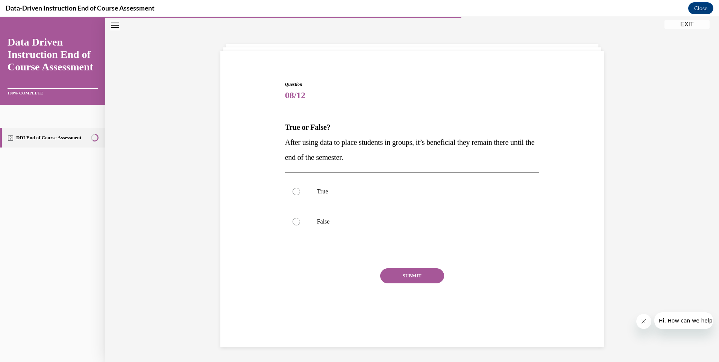
scroll to position [24, 0]
click at [292, 190] on div at bounding box center [296, 192] width 8 height 8
click at [292, 190] on input "True" at bounding box center [296, 192] width 8 height 8
radio input "true"
click at [406, 279] on button "SUBMIT" at bounding box center [412, 275] width 64 height 15
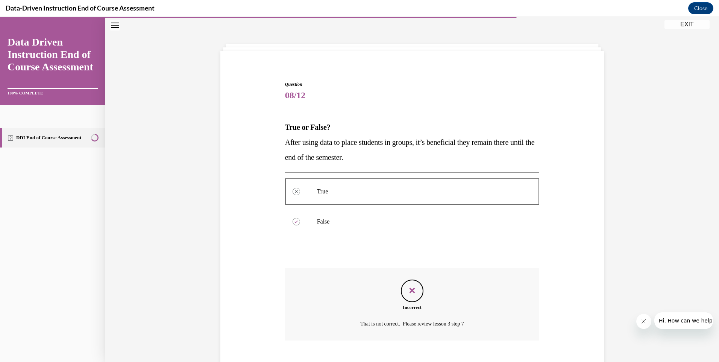
scroll to position [68, 0]
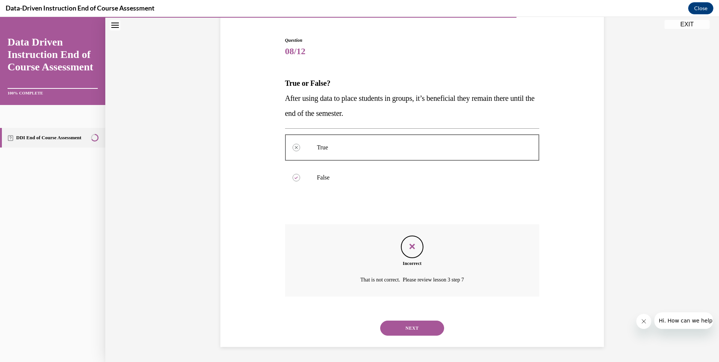
click at [406, 328] on button "NEXT" at bounding box center [412, 327] width 64 height 15
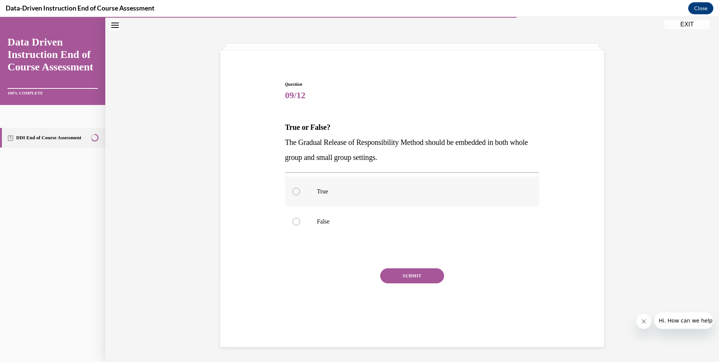
click at [292, 188] on div at bounding box center [296, 192] width 8 height 8
click at [292, 188] on input "True" at bounding box center [296, 192] width 8 height 8
radio input "true"
click at [407, 277] on button "SUBMIT" at bounding box center [412, 275] width 64 height 15
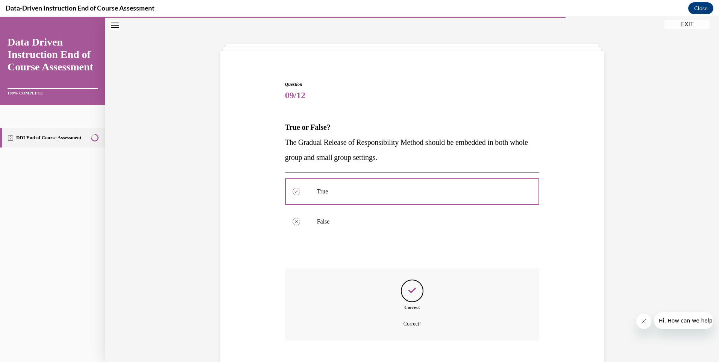
scroll to position [68, 0]
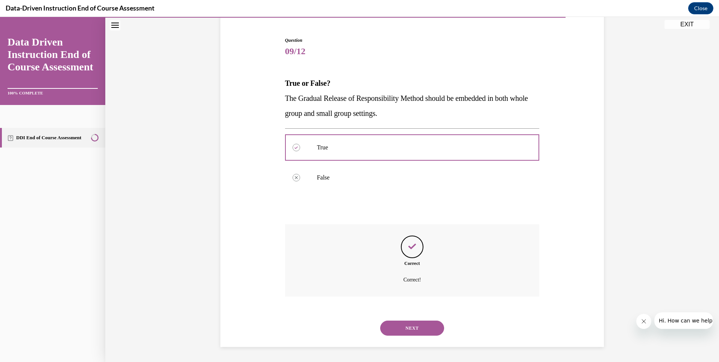
click at [399, 324] on button "NEXT" at bounding box center [412, 327] width 64 height 15
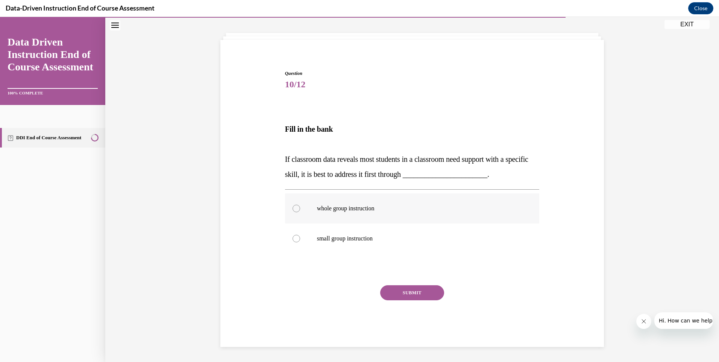
click at [293, 206] on div at bounding box center [296, 208] width 8 height 8
click at [293, 206] on input "whole group instruction" at bounding box center [296, 208] width 8 height 8
radio input "true"
click at [410, 297] on button "SUBMIT" at bounding box center [412, 292] width 64 height 15
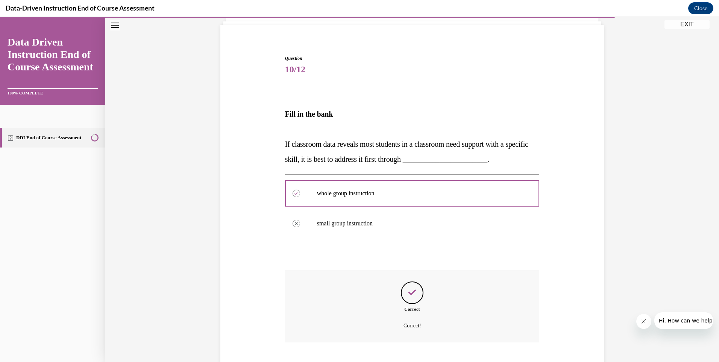
scroll to position [95, 0]
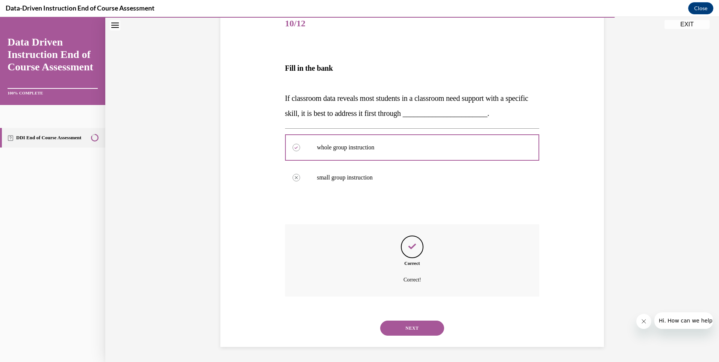
click at [416, 327] on button "NEXT" at bounding box center [412, 327] width 64 height 15
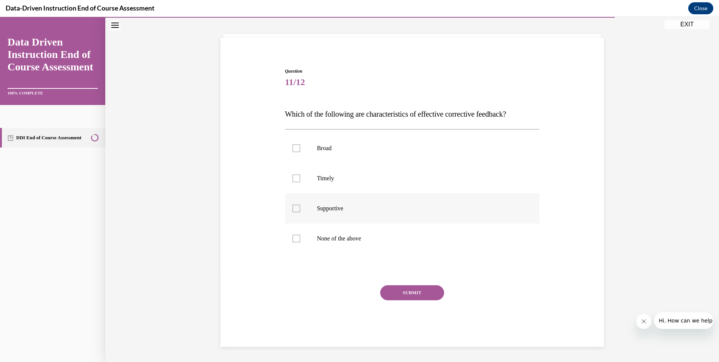
click at [294, 208] on div at bounding box center [296, 208] width 8 height 8
click at [294, 208] on input "Supportive" at bounding box center [296, 208] width 8 height 8
checkbox input "true"
click at [405, 293] on button "SUBMIT" at bounding box center [412, 292] width 64 height 15
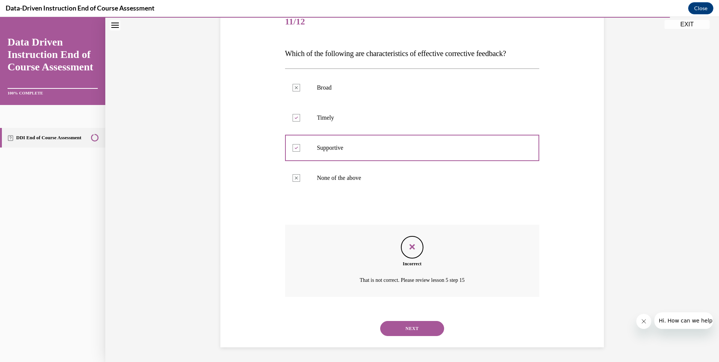
scroll to position [98, 0]
click at [413, 325] on button "NEXT" at bounding box center [412, 327] width 64 height 15
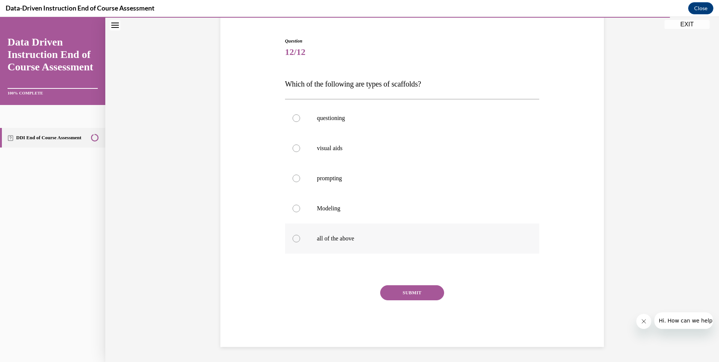
click at [291, 233] on label "all of the above" at bounding box center [412, 238] width 254 height 30
click at [292, 235] on input "all of the above" at bounding box center [296, 239] width 8 height 8
radio input "true"
click at [410, 292] on button "SUBMIT" at bounding box center [412, 292] width 64 height 15
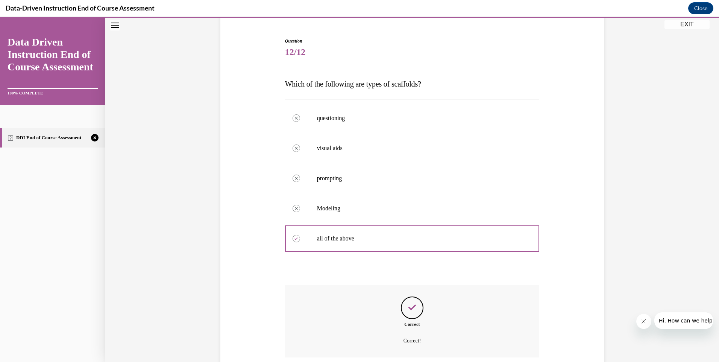
scroll to position [128, 0]
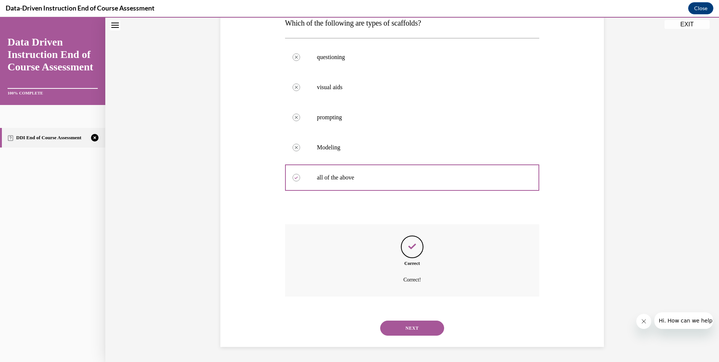
click at [404, 322] on button "NEXT" at bounding box center [412, 327] width 64 height 15
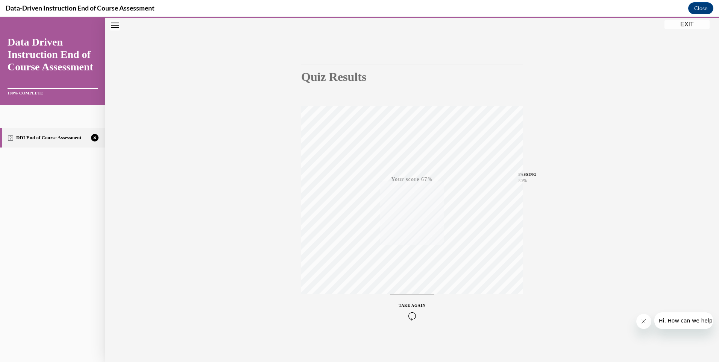
click at [406, 313] on icon "button" at bounding box center [412, 316] width 27 height 8
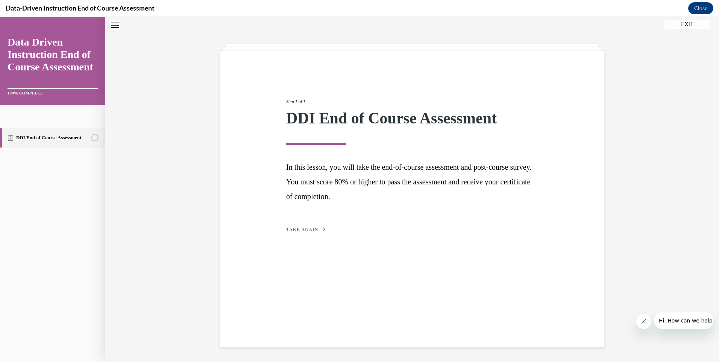
scroll to position [24, 0]
click at [295, 224] on div "Step 1 of 1 DDI End of Course Assessment In this lesson, you will take the end-…" at bounding box center [411, 157] width 263 height 153
click at [303, 228] on span "TAKE AGAIN" at bounding box center [302, 229] width 32 height 5
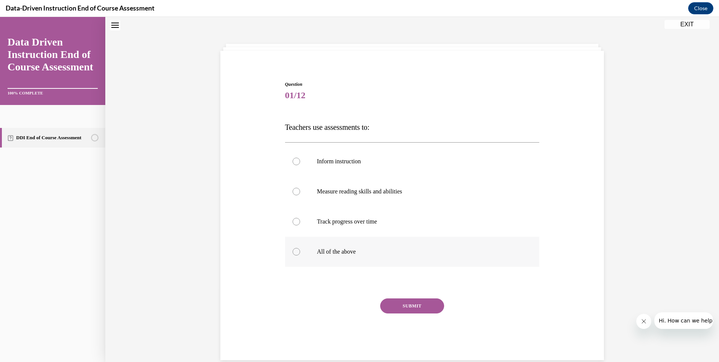
click at [295, 251] on div at bounding box center [296, 252] width 8 height 8
click at [295, 251] on input "All of the above" at bounding box center [296, 252] width 8 height 8
radio input "true"
click at [412, 303] on button "SUBMIT" at bounding box center [412, 305] width 64 height 15
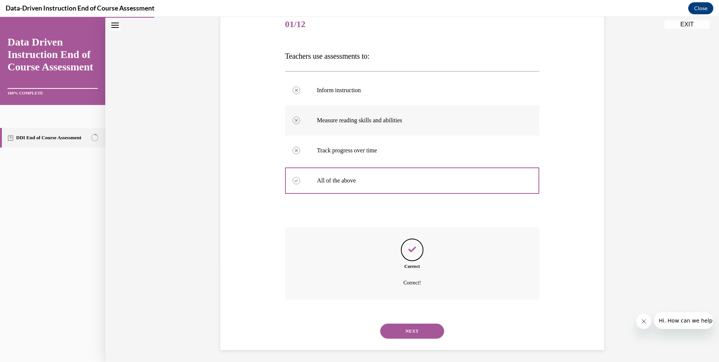
scroll to position [98, 0]
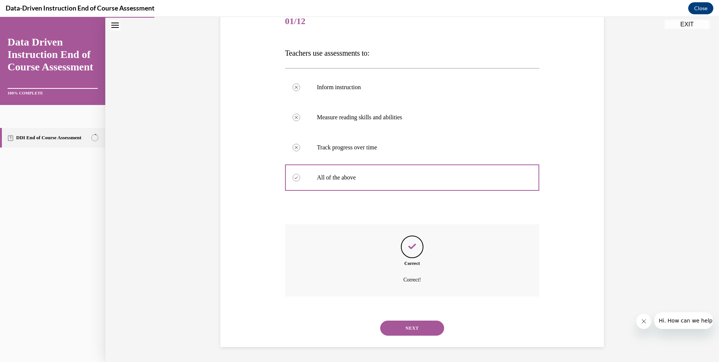
click at [415, 324] on button "NEXT" at bounding box center [412, 327] width 64 height 15
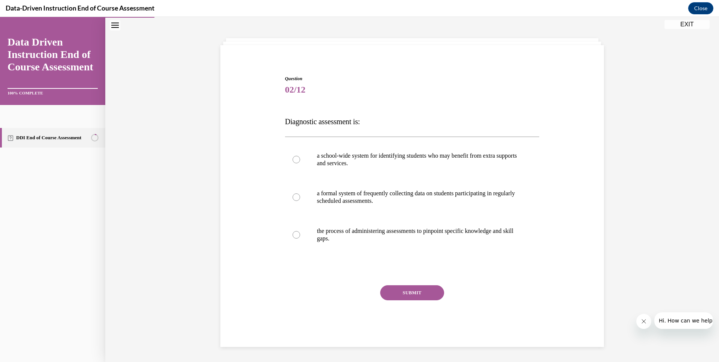
scroll to position [29, 0]
click at [294, 158] on div at bounding box center [296, 160] width 8 height 8
click at [294, 158] on input "a school-wide system for identifying students who may benefit from extra suppor…" at bounding box center [296, 160] width 8 height 8
radio input "true"
click at [409, 290] on button "SUBMIT" at bounding box center [412, 292] width 64 height 15
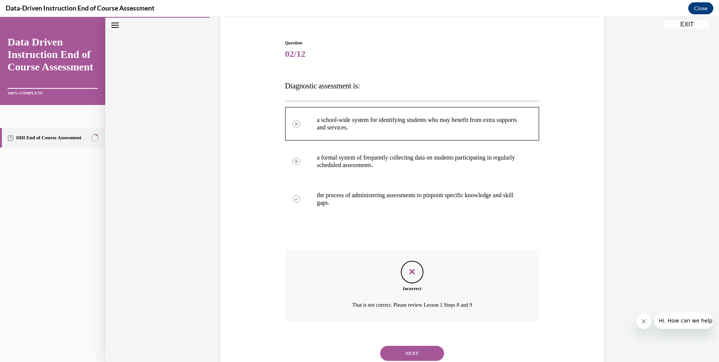
scroll to position [90, 0]
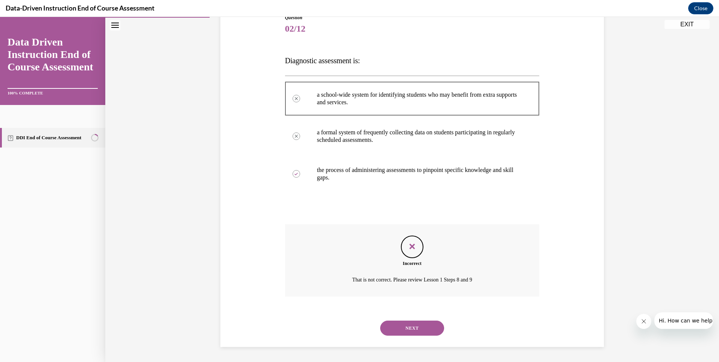
click at [403, 325] on button "NEXT" at bounding box center [412, 327] width 64 height 15
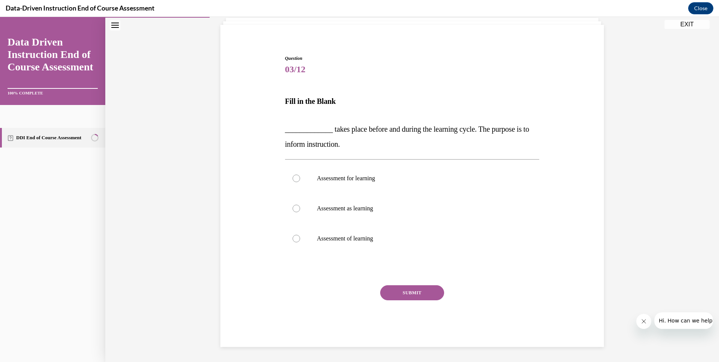
scroll to position [50, 0]
click at [294, 180] on div at bounding box center [296, 178] width 8 height 8
click at [294, 180] on input "Assessment for learning" at bounding box center [296, 178] width 8 height 8
radio input "true"
click at [413, 292] on button "SUBMIT" at bounding box center [412, 292] width 64 height 15
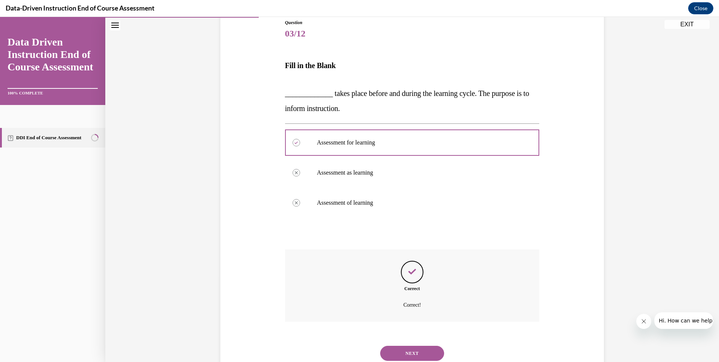
scroll to position [111, 0]
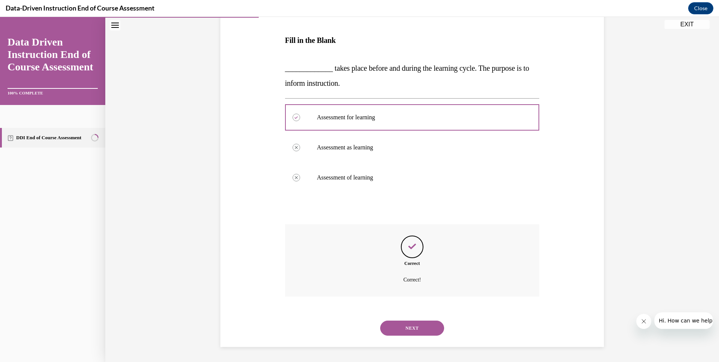
click at [403, 328] on button "NEXT" at bounding box center [412, 327] width 64 height 15
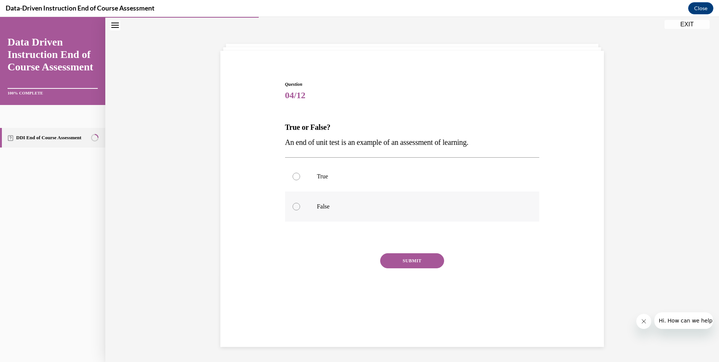
click at [289, 203] on label "False" at bounding box center [412, 206] width 254 height 30
click at [292, 203] on input "False" at bounding box center [296, 207] width 8 height 8
radio input "true"
click at [293, 167] on label "True" at bounding box center [412, 176] width 254 height 30
click at [293, 173] on input "True" at bounding box center [296, 177] width 8 height 8
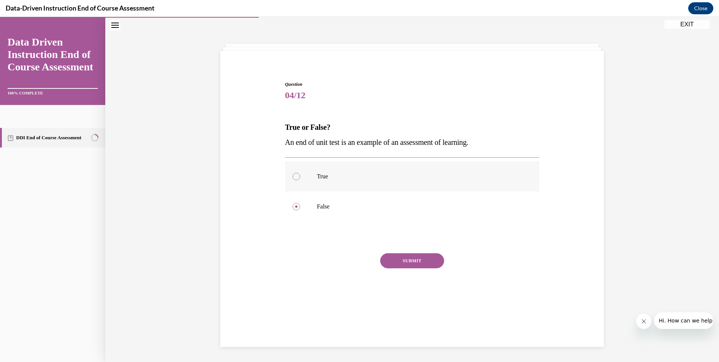
radio input "true"
click at [294, 173] on div at bounding box center [296, 177] width 8 height 8
click at [294, 173] on input "True" at bounding box center [296, 177] width 8 height 8
click at [406, 257] on button "SUBMIT" at bounding box center [412, 260] width 64 height 15
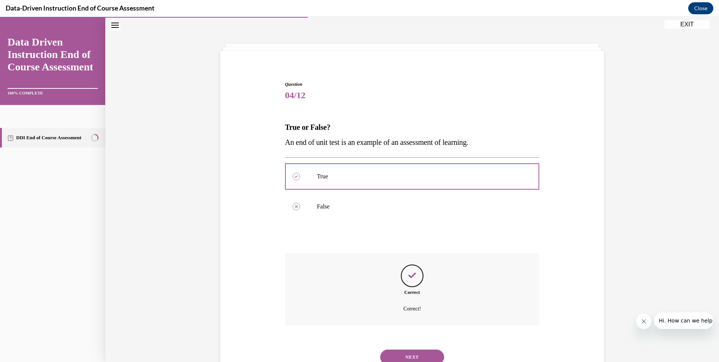
scroll to position [53, 0]
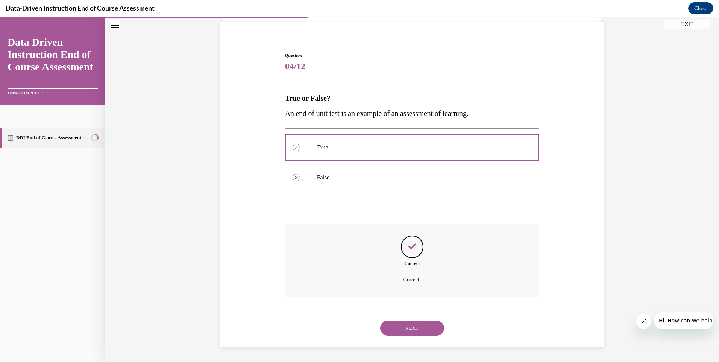
click at [412, 328] on button "NEXT" at bounding box center [412, 327] width 64 height 15
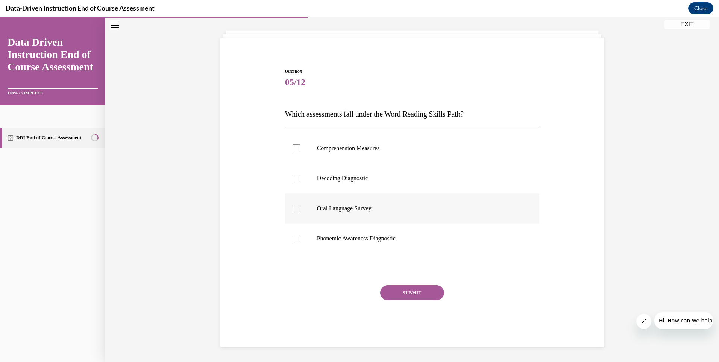
scroll to position [24, 0]
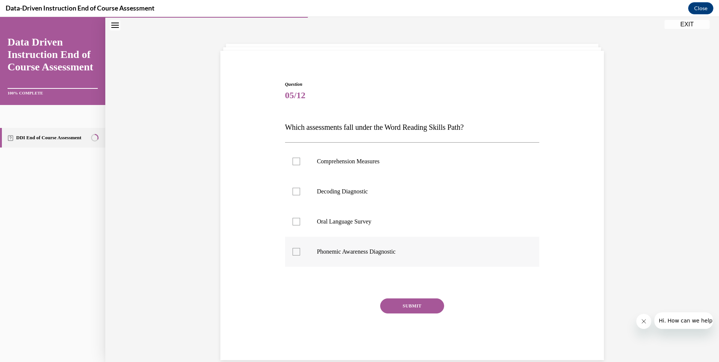
click at [295, 250] on div at bounding box center [296, 252] width 8 height 8
click at [295, 250] on input "Phonemic Awareness Diagnostic" at bounding box center [296, 252] width 8 height 8
checkbox input "true"
click at [294, 221] on div at bounding box center [296, 222] width 8 height 8
click at [294, 221] on input "Oral Language Survey" at bounding box center [296, 222] width 8 height 8
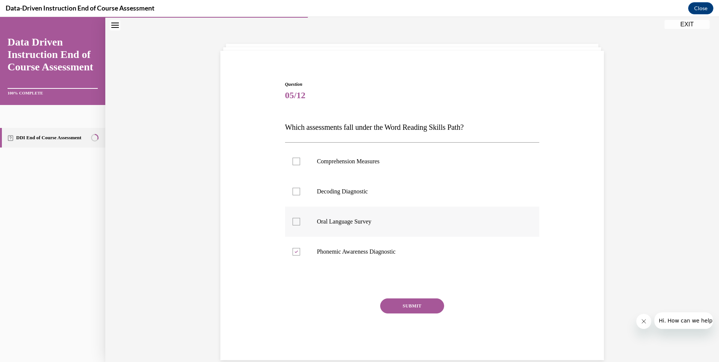
checkbox input "true"
click at [292, 157] on div at bounding box center [296, 161] width 8 height 8
click at [292, 157] on input "Comprehension Measures" at bounding box center [296, 161] width 8 height 8
checkbox input "true"
click at [292, 189] on div at bounding box center [296, 192] width 8 height 8
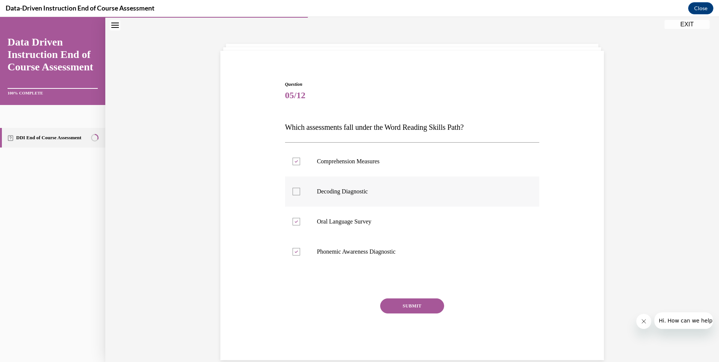
click at [292, 189] on input "Decoding Diagnostic" at bounding box center [296, 192] width 8 height 8
checkbox input "true"
click at [403, 305] on button "SUBMIT" at bounding box center [412, 305] width 64 height 15
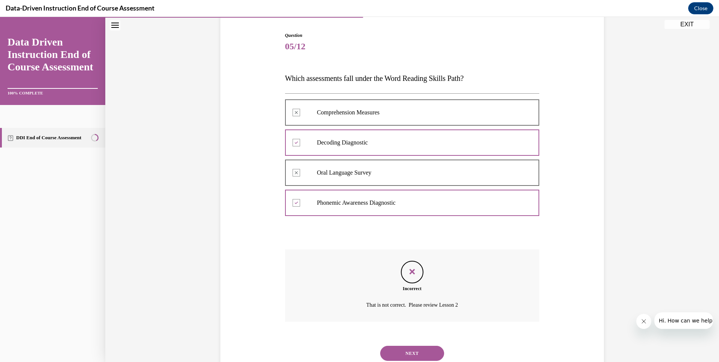
scroll to position [98, 0]
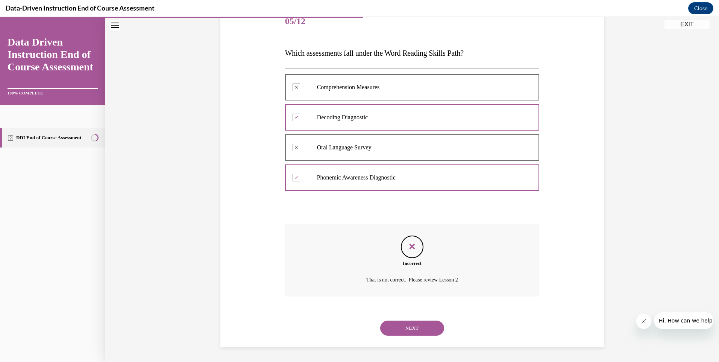
click at [405, 328] on button "NEXT" at bounding box center [412, 327] width 64 height 15
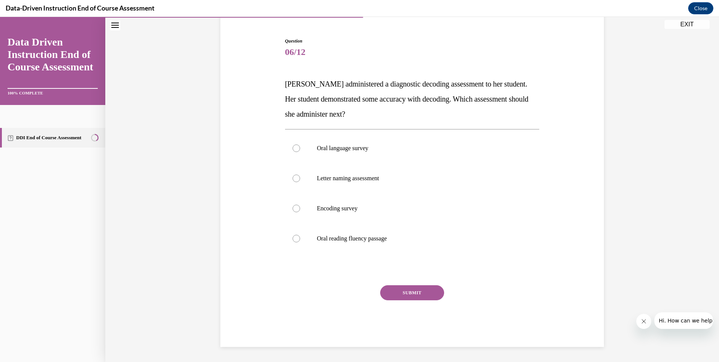
scroll to position [67, 0]
click at [294, 207] on div at bounding box center [296, 208] width 8 height 8
click at [294, 207] on input "Encoding survey" at bounding box center [296, 208] width 8 height 8
radio input "true"
click at [407, 294] on button "SUBMIT" at bounding box center [412, 292] width 64 height 15
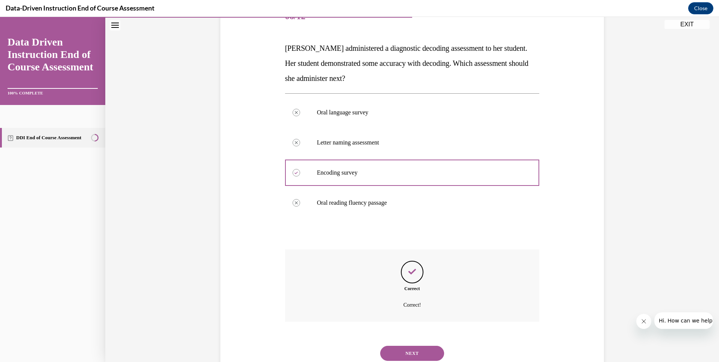
scroll to position [128, 0]
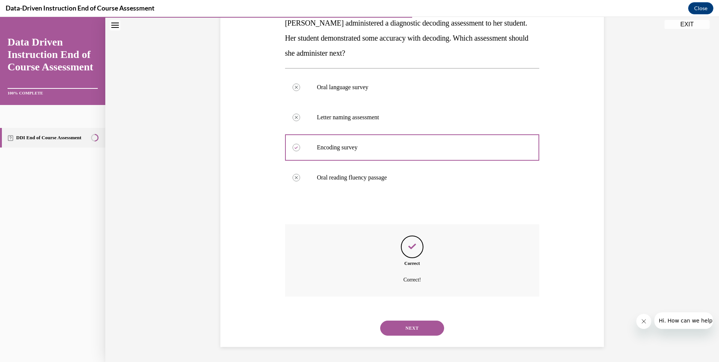
click at [413, 323] on button "NEXT" at bounding box center [412, 327] width 64 height 15
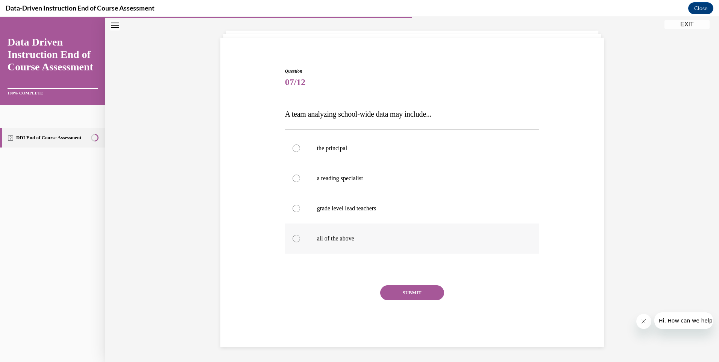
click at [295, 236] on div at bounding box center [296, 239] width 8 height 8
click at [295, 236] on input "all of the above" at bounding box center [296, 239] width 8 height 8
radio input "true"
click at [402, 291] on button "SUBMIT" at bounding box center [412, 292] width 64 height 15
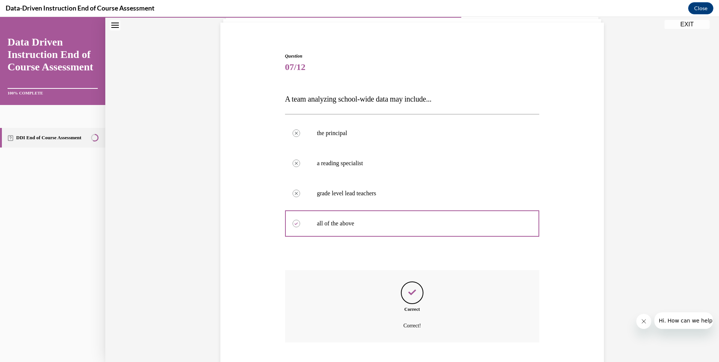
scroll to position [98, 0]
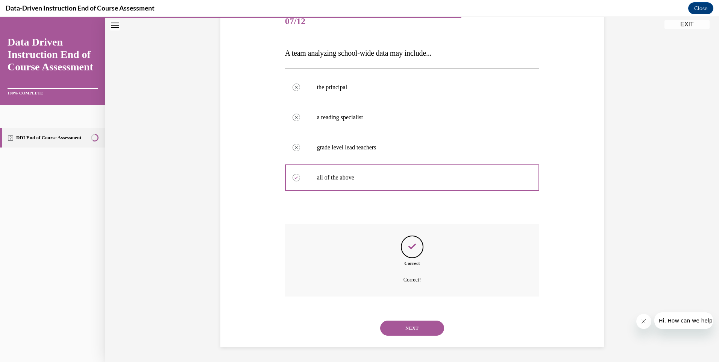
click at [402, 324] on button "NEXT" at bounding box center [412, 327] width 64 height 15
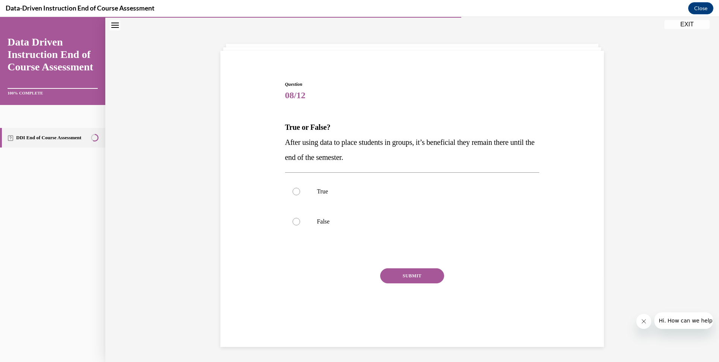
scroll to position [24, 0]
click at [297, 220] on label "False" at bounding box center [412, 221] width 254 height 30
click at [297, 220] on input "False" at bounding box center [296, 222] width 8 height 8
radio input "true"
click at [397, 273] on button "SUBMIT" at bounding box center [412, 275] width 64 height 15
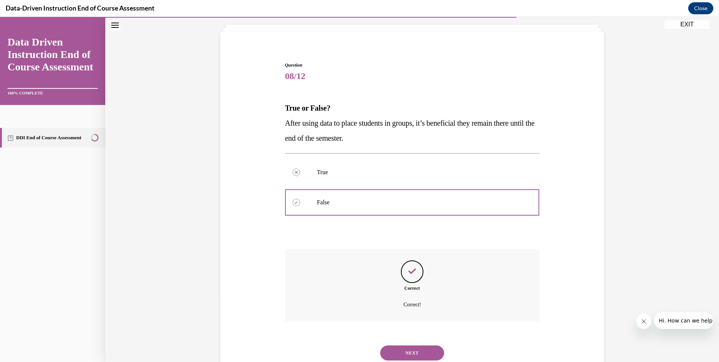
scroll to position [68, 0]
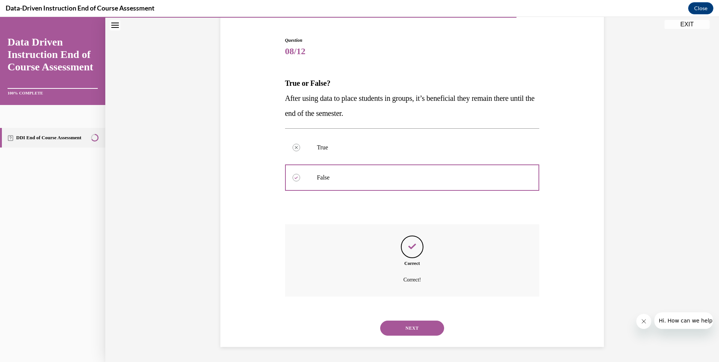
click at [403, 324] on button "NEXT" at bounding box center [412, 327] width 64 height 15
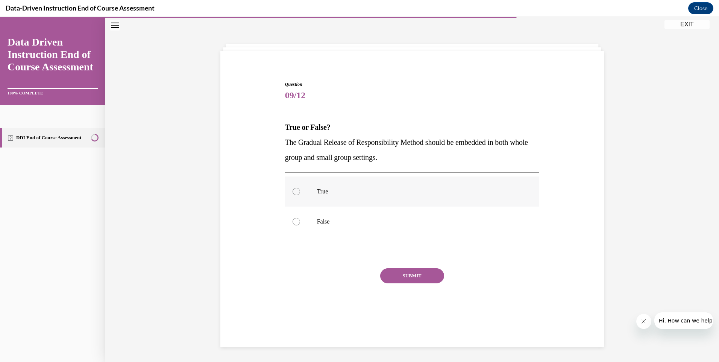
click at [295, 188] on div at bounding box center [296, 192] width 8 height 8
click at [295, 188] on input "True" at bounding box center [296, 192] width 8 height 8
radio input "true"
click at [397, 276] on button "SUBMIT" at bounding box center [412, 275] width 64 height 15
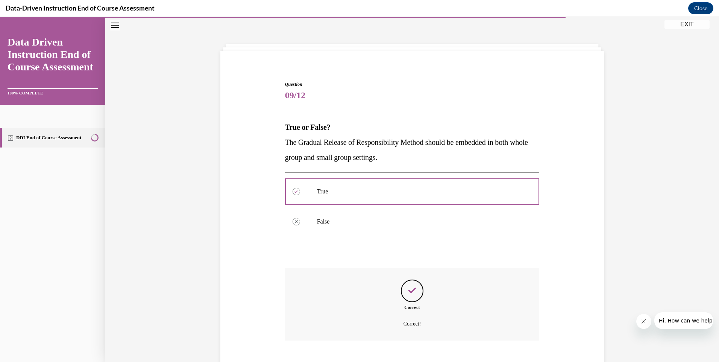
scroll to position [68, 0]
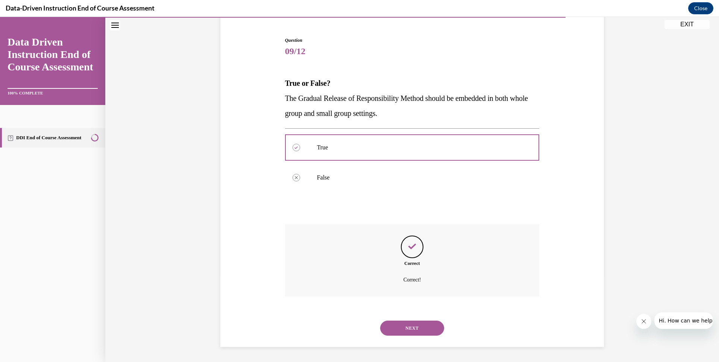
click at [402, 325] on button "NEXT" at bounding box center [412, 327] width 64 height 15
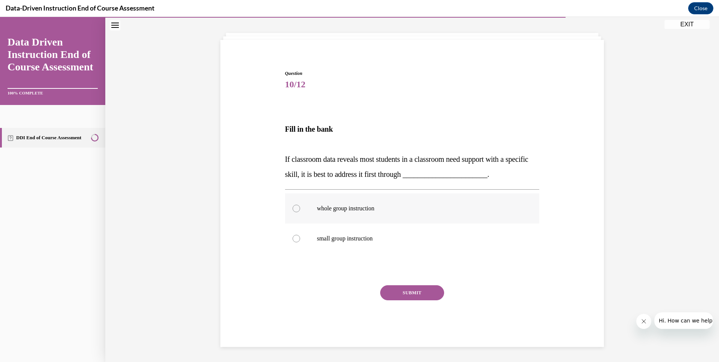
click at [293, 206] on div at bounding box center [296, 208] width 8 height 8
click at [293, 206] on input "whole group instruction" at bounding box center [296, 208] width 8 height 8
radio input "true"
click at [405, 292] on button "SUBMIT" at bounding box center [412, 292] width 64 height 15
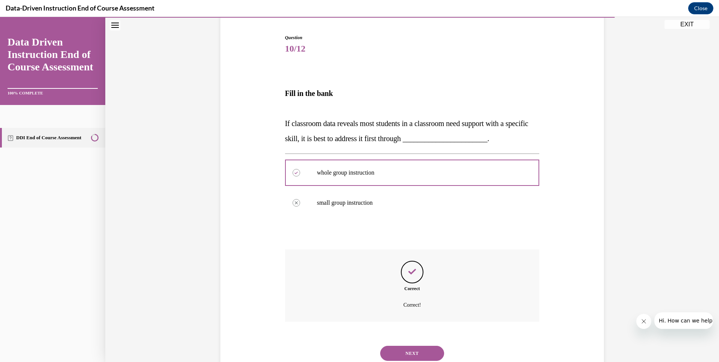
scroll to position [95, 0]
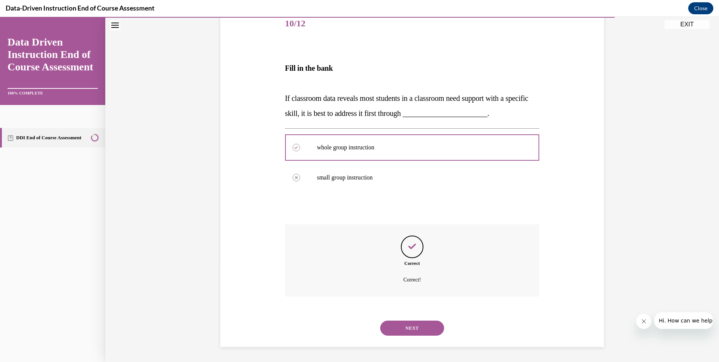
click at [410, 327] on button "NEXT" at bounding box center [412, 327] width 64 height 15
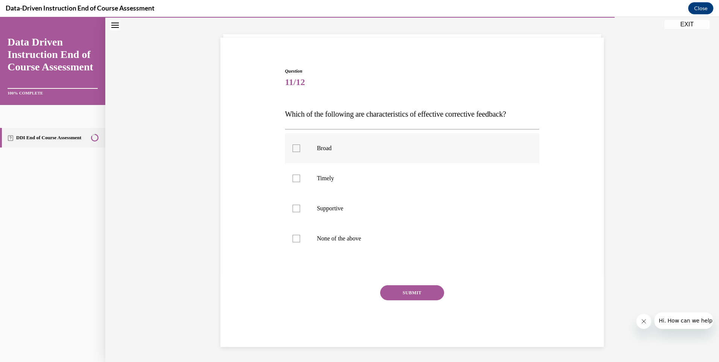
click at [294, 150] on div at bounding box center [296, 148] width 8 height 8
click at [294, 150] on input "Broad" at bounding box center [296, 148] width 8 height 8
checkbox input "true"
click at [292, 206] on div at bounding box center [296, 208] width 8 height 8
click at [292, 206] on input "Supportive" at bounding box center [296, 208] width 8 height 8
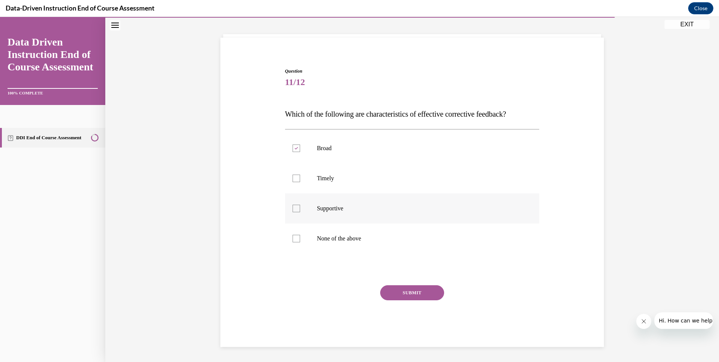
checkbox input "true"
click at [292, 146] on div at bounding box center [296, 148] width 8 height 8
click at [292, 146] on input "Broad" at bounding box center [296, 148] width 8 height 8
checkbox input "false"
click at [292, 179] on div at bounding box center [296, 178] width 8 height 8
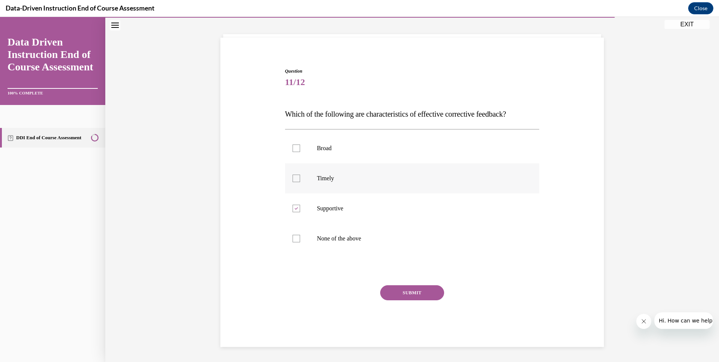
click at [292, 179] on input "Timely" at bounding box center [296, 178] width 8 height 8
checkbox input "true"
click at [417, 294] on button "SUBMIT" at bounding box center [412, 292] width 64 height 15
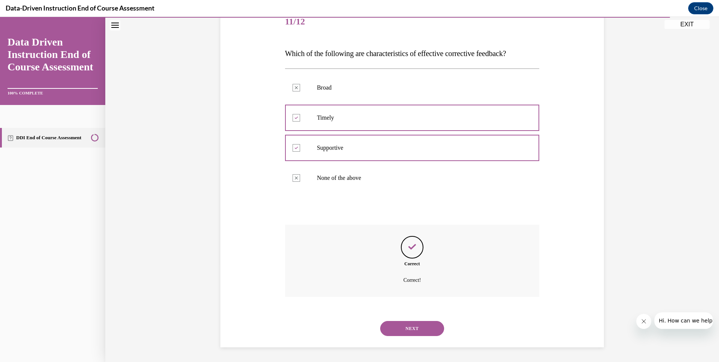
scroll to position [98, 0]
click at [412, 328] on button "NEXT" at bounding box center [412, 327] width 64 height 15
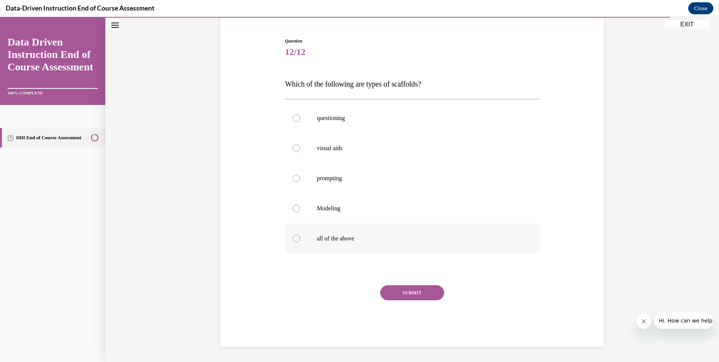
click at [292, 240] on div at bounding box center [296, 239] width 8 height 8
click at [292, 240] on input "all of the above" at bounding box center [296, 239] width 8 height 8
radio input "true"
click at [417, 292] on button "SUBMIT" at bounding box center [412, 292] width 64 height 15
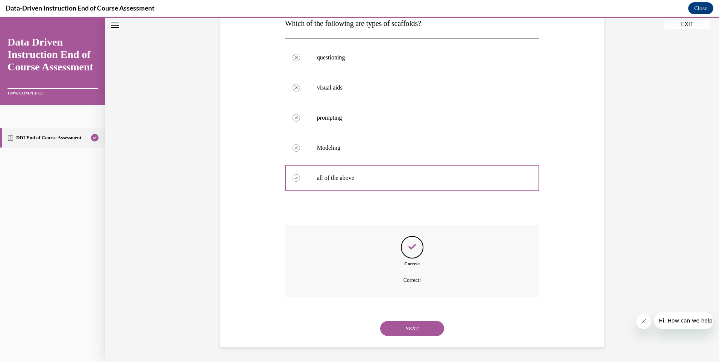
scroll to position [128, 0]
click at [419, 330] on button "NEXT" at bounding box center [412, 327] width 64 height 15
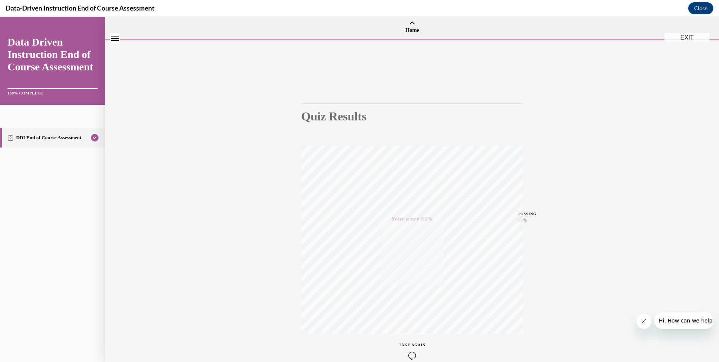
scroll to position [0, 0]
click at [682, 48] on button "EXIT" at bounding box center [686, 47] width 45 height 9
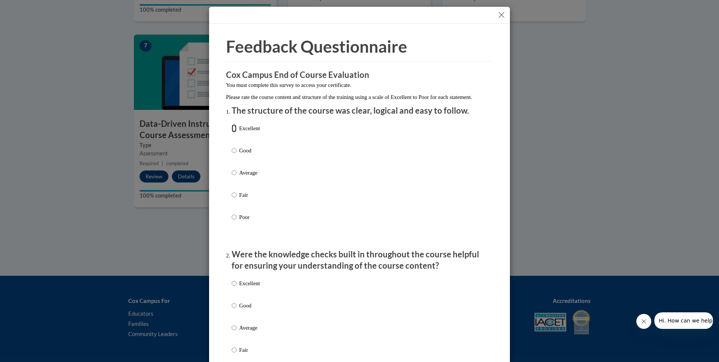
click at [232, 132] on input "Excellent" at bounding box center [234, 128] width 5 height 8
radio input "true"
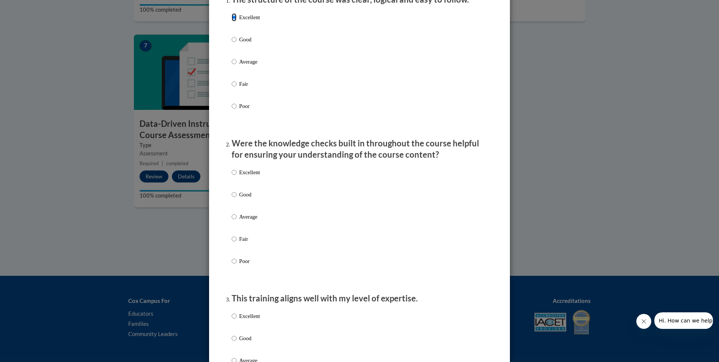
scroll to position [113, 0]
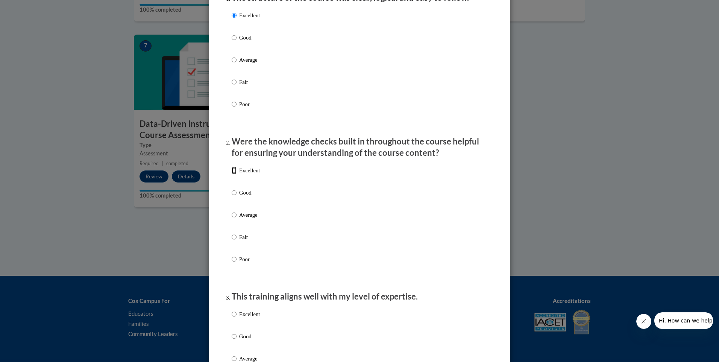
click at [232, 174] on input "Excellent" at bounding box center [234, 170] width 5 height 8
radio input "true"
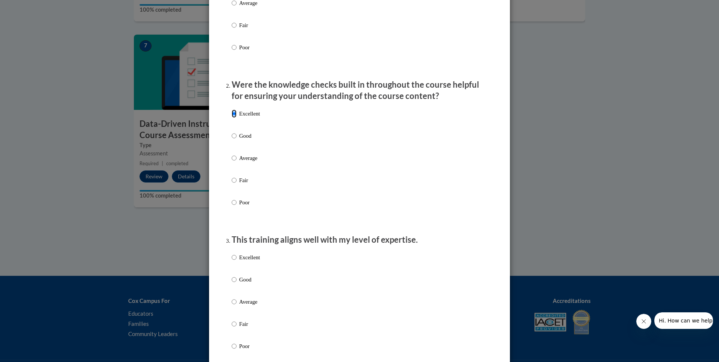
scroll to position [301, 0]
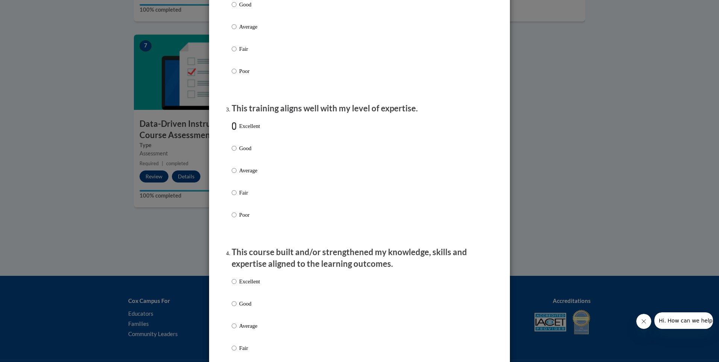
click at [232, 130] on input "Excellent" at bounding box center [234, 126] width 5 height 8
radio input "true"
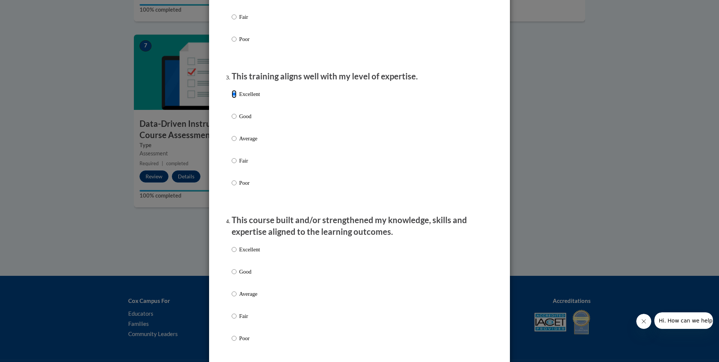
scroll to position [376, 0]
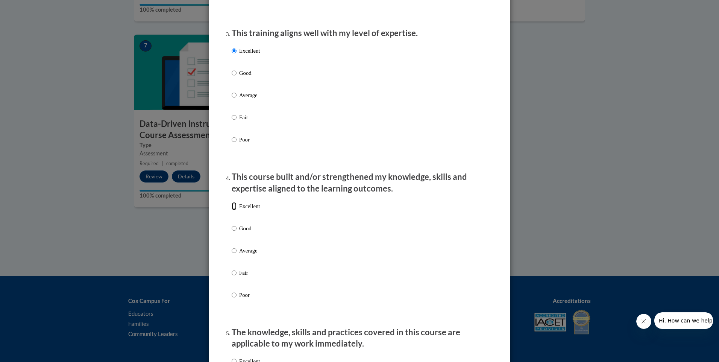
click at [233, 210] on input "Excellent" at bounding box center [234, 206] width 5 height 8
radio input "true"
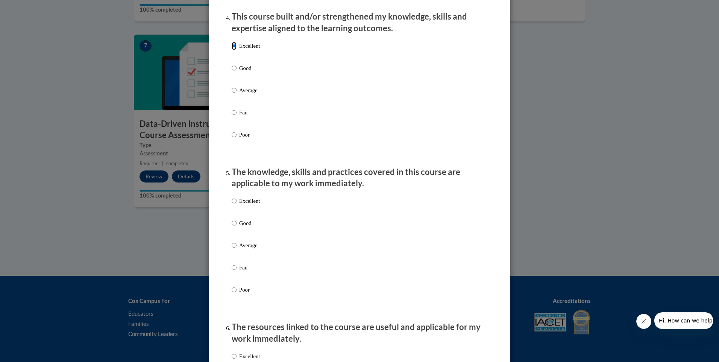
scroll to position [601, 0]
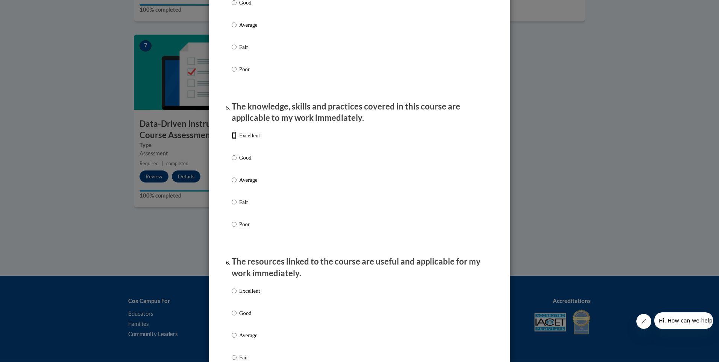
click at [233, 139] on input "Excellent" at bounding box center [234, 135] width 5 height 8
radio input "true"
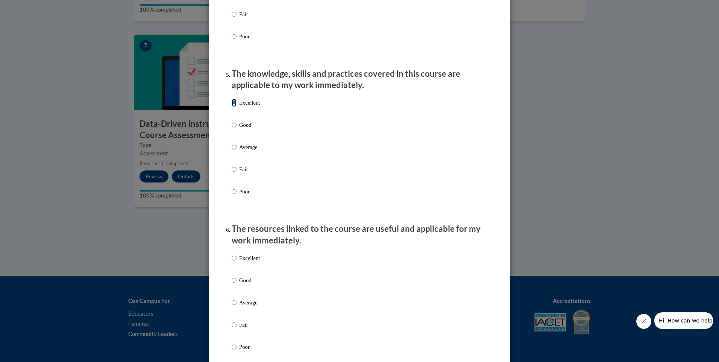
scroll to position [677, 0]
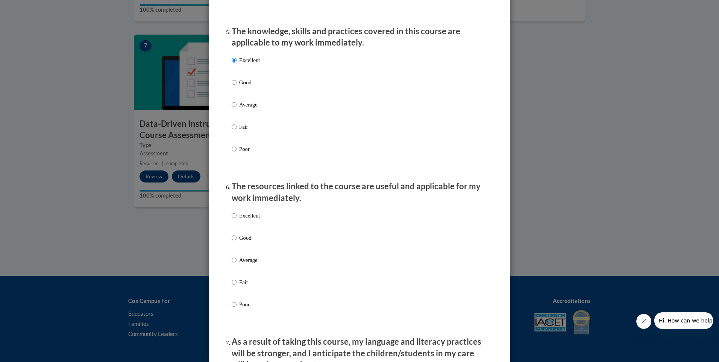
click at [234, 221] on label "Excellent" at bounding box center [246, 221] width 28 height 20
click at [234, 220] on input "Excellent" at bounding box center [234, 215] width 5 height 8
radio input "true"
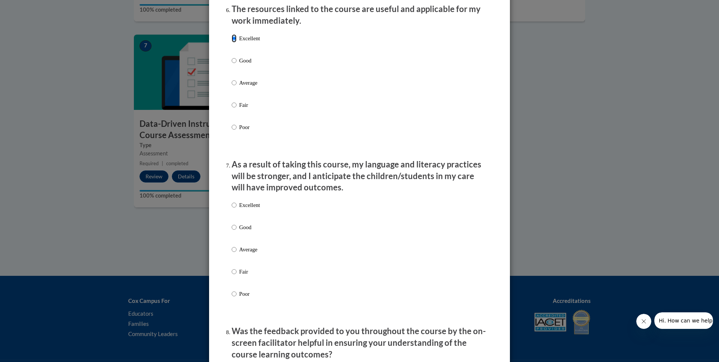
scroll to position [902, 0]
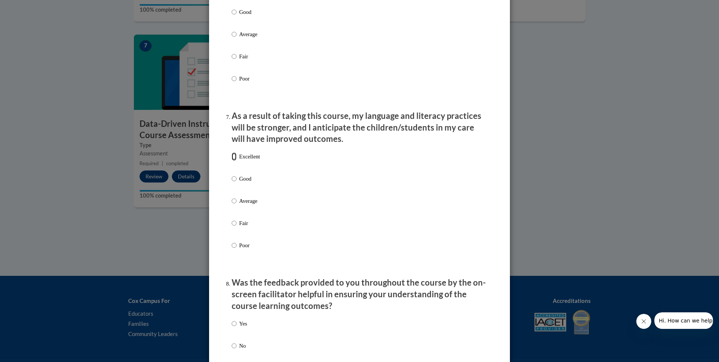
click at [232, 161] on input "Excellent" at bounding box center [234, 156] width 5 height 8
radio input "true"
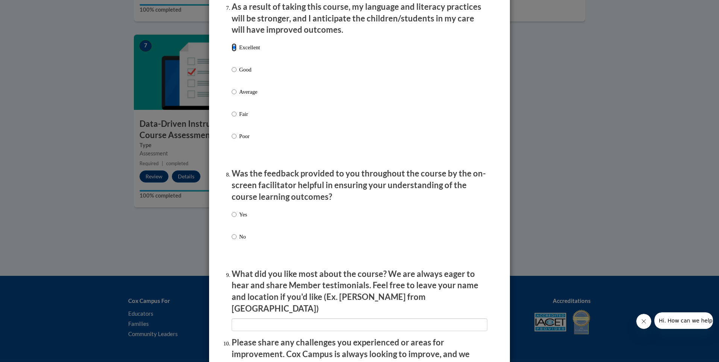
scroll to position [1015, 0]
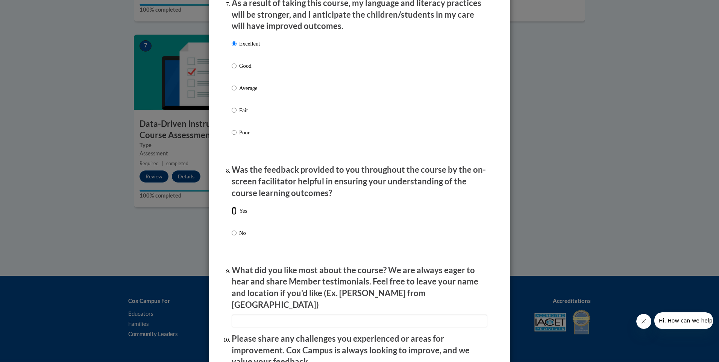
click at [232, 215] on input "Yes" at bounding box center [234, 210] width 5 height 8
radio input "true"
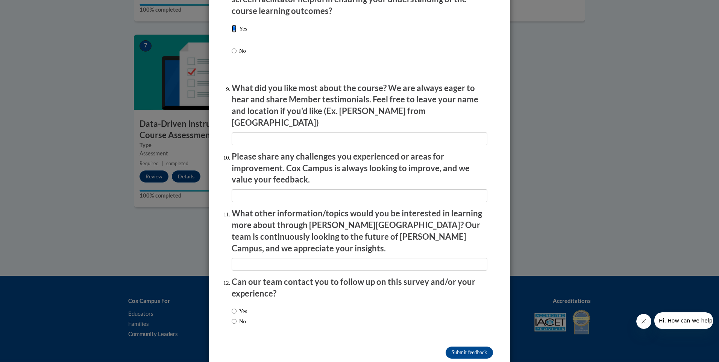
scroll to position [1200, 0]
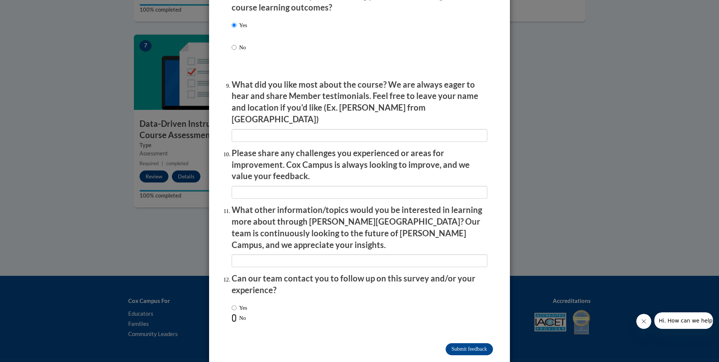
click at [232, 313] on input "No" at bounding box center [234, 317] width 5 height 8
radio input "true"
click at [462, 343] on input "Submit feedback" at bounding box center [468, 349] width 47 height 12
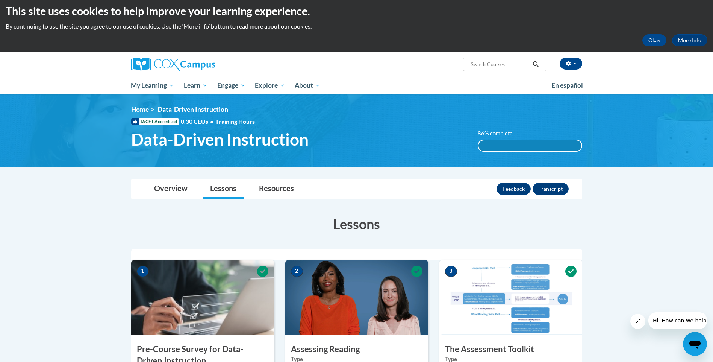
scroll to position [0, 0]
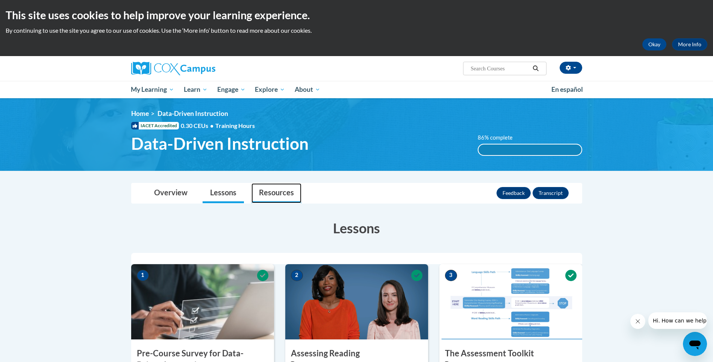
click at [271, 193] on link "Resources" at bounding box center [276, 193] width 50 height 20
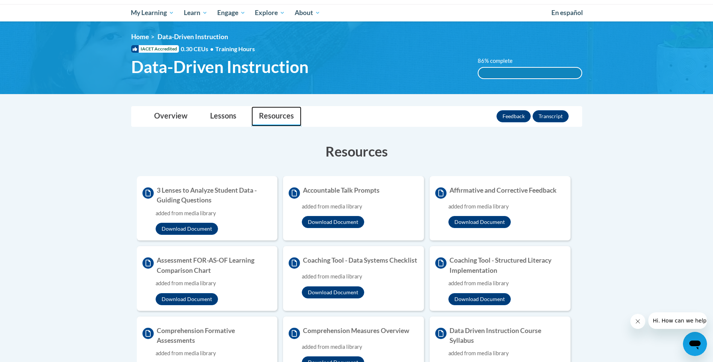
scroll to position [75, 0]
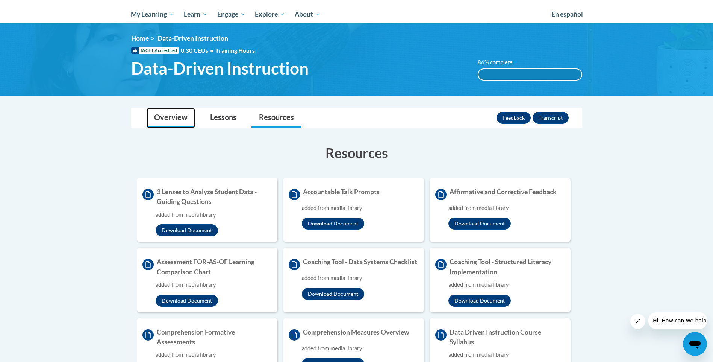
click at [168, 115] on link "Overview" at bounding box center [171, 118] width 48 height 20
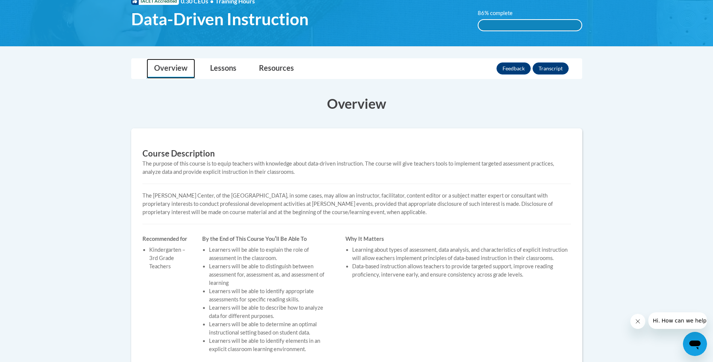
scroll to position [113, 0]
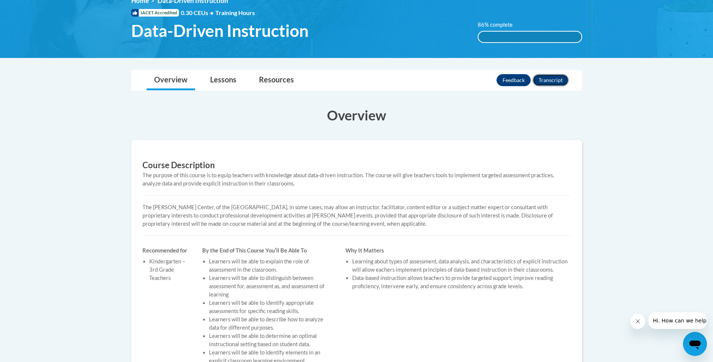
click at [547, 77] on button "Transcript" at bounding box center [551, 80] width 36 height 12
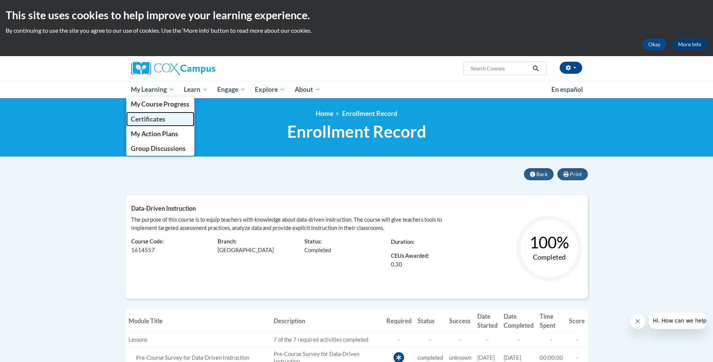
click at [150, 121] on span "Certificates" at bounding box center [148, 119] width 35 height 8
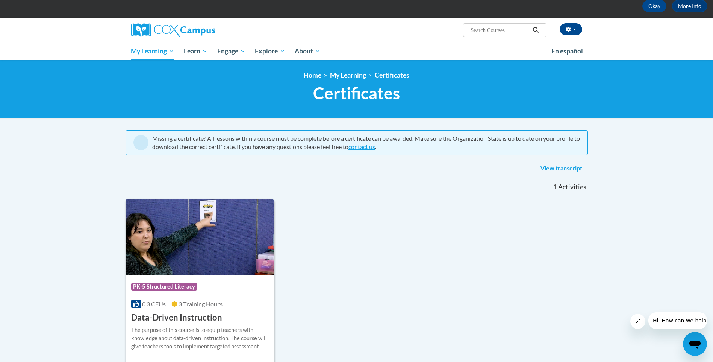
scroll to position [38, 0]
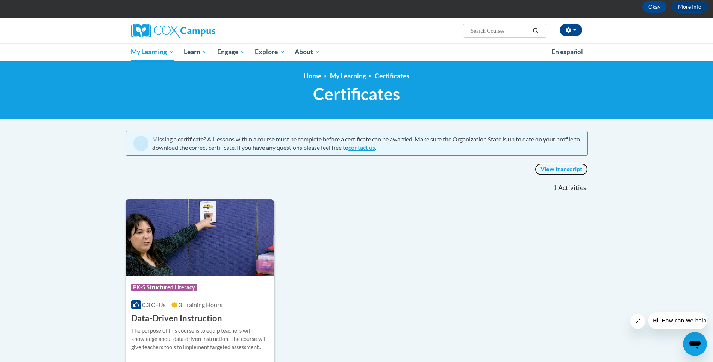
click at [550, 168] on link "View transcript" at bounding box center [561, 169] width 53 height 12
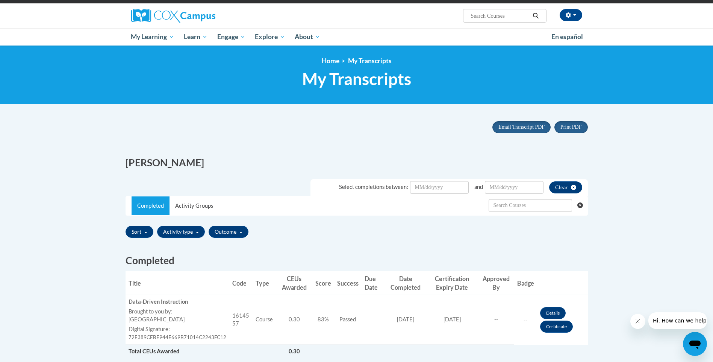
scroll to position [75, 0]
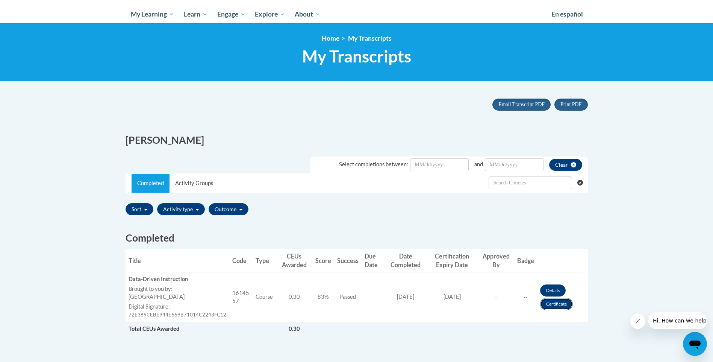
click at [559, 303] on link "Certificate" at bounding box center [556, 304] width 33 height 12
